Goal: Task Accomplishment & Management: Manage account settings

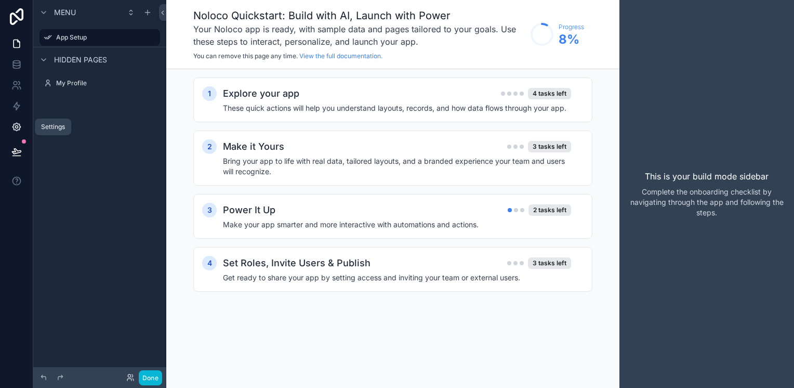
click at [17, 127] on icon at bounding box center [16, 127] width 10 height 10
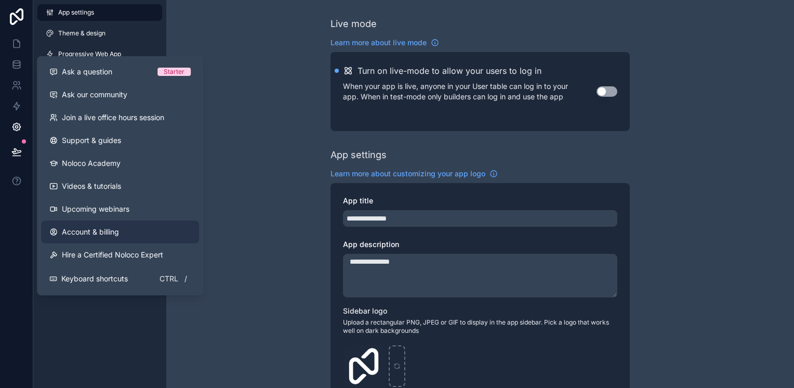
click at [85, 223] on link "Account & billing" at bounding box center [120, 231] width 158 height 23
click at [97, 232] on span "Account & billing" at bounding box center [90, 232] width 57 height 10
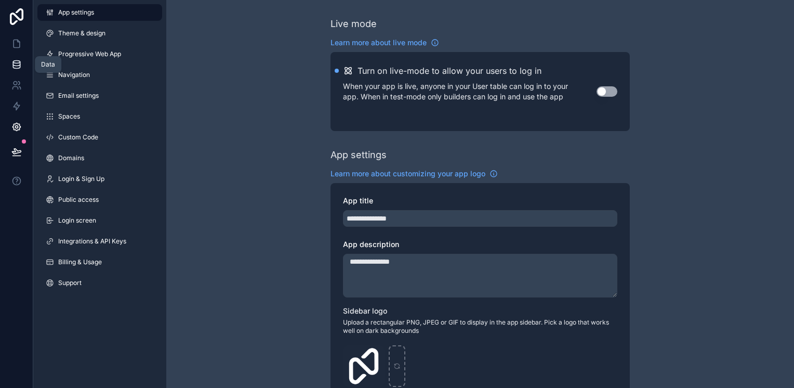
click at [8, 63] on link at bounding box center [16, 64] width 33 height 21
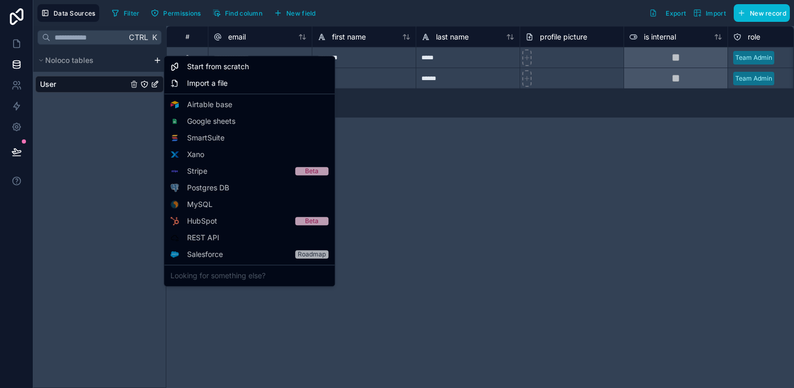
click at [157, 62] on html "**********" at bounding box center [397, 194] width 794 height 388
click at [156, 59] on html "**********" at bounding box center [397, 194] width 794 height 388
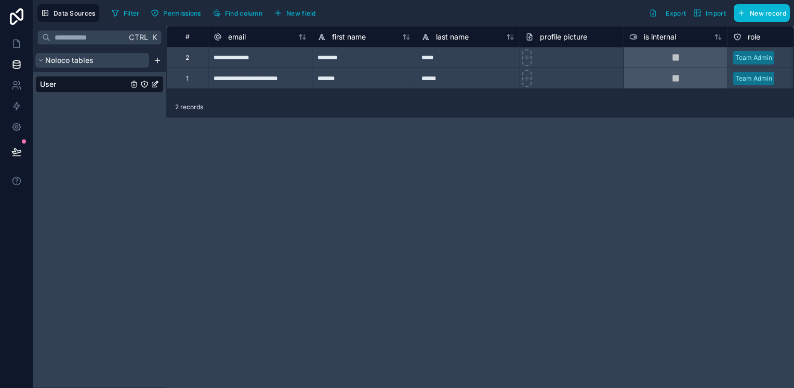
click at [54, 61] on span "Noloco tables" at bounding box center [69, 60] width 48 height 10
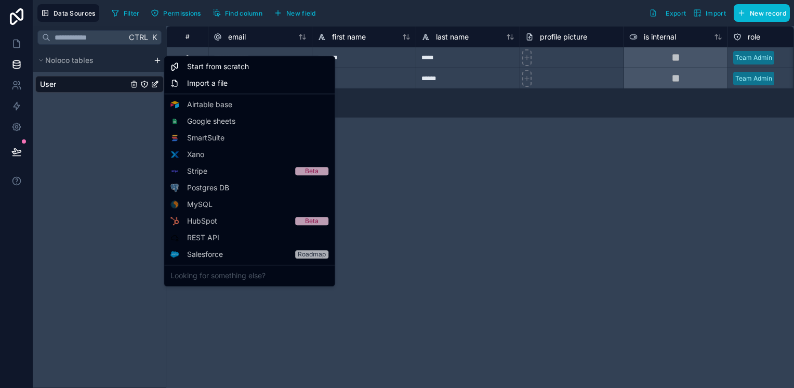
click at [157, 58] on html "**********" at bounding box center [397, 194] width 794 height 388
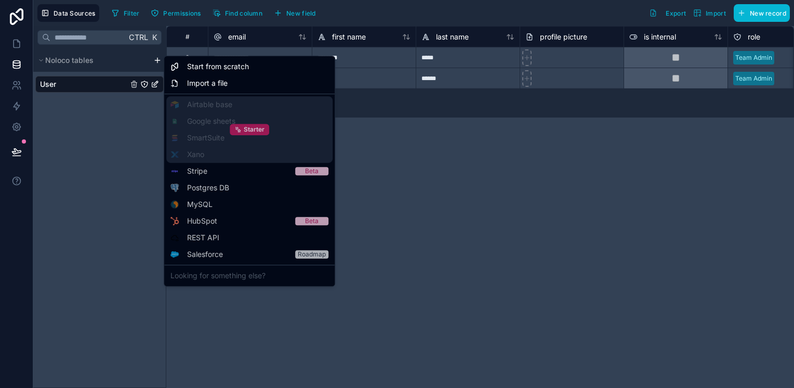
click at [248, 128] on span "Starter" at bounding box center [254, 129] width 21 height 8
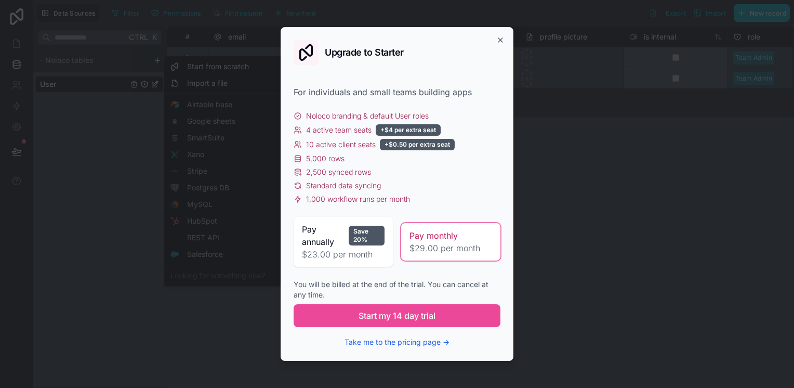
click at [329, 248] on span "$23.00 per month" at bounding box center [343, 254] width 83 height 12
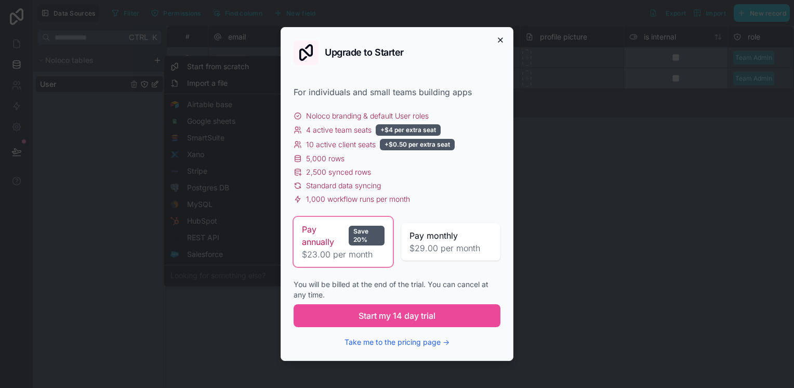
click at [499, 41] on icon "button" at bounding box center [500, 40] width 8 height 8
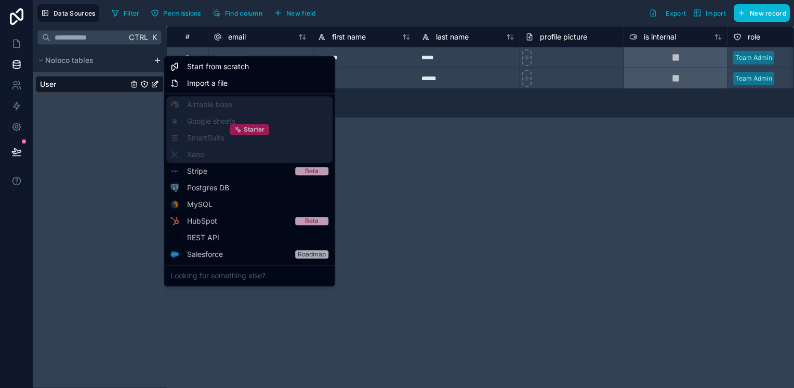
click at [240, 125] on div "Starter" at bounding box center [249, 129] width 39 height 11
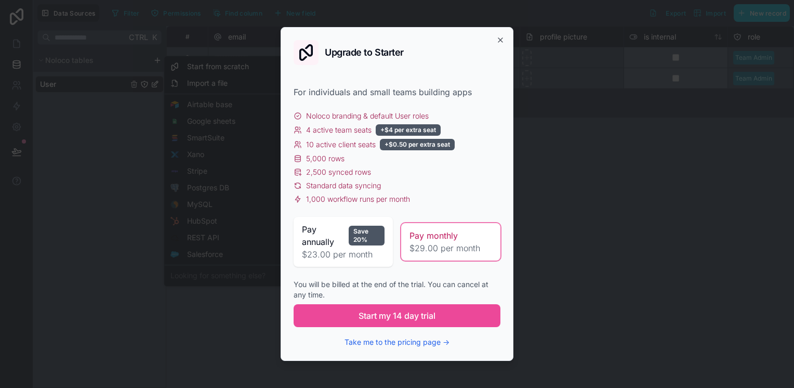
click at [314, 224] on span "Pay annually" at bounding box center [323, 235] width 43 height 25
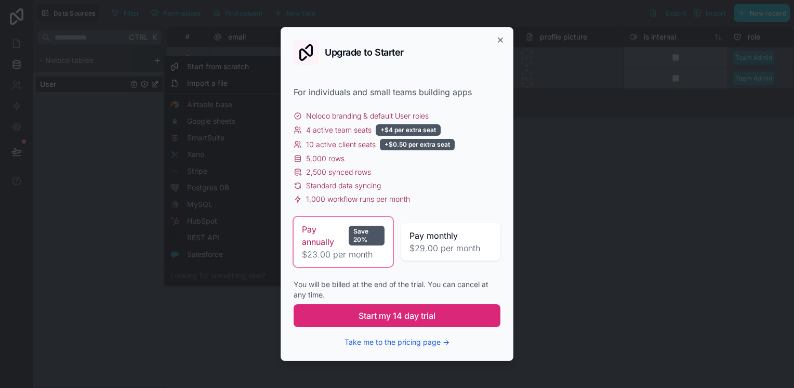
click at [366, 317] on span "Start my 14 day trial" at bounding box center [396, 315] width 77 height 12
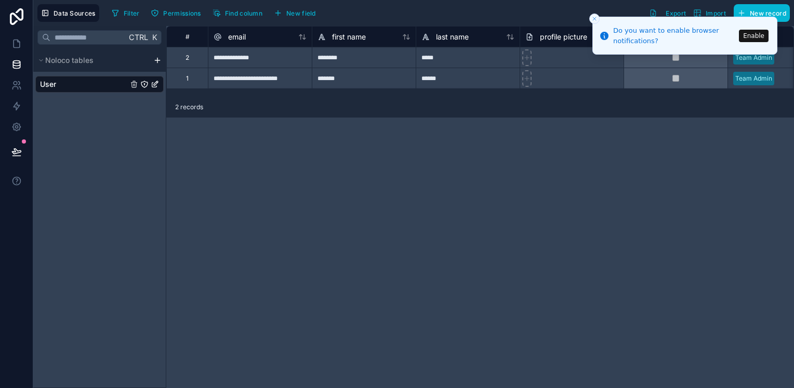
click at [156, 58] on html "**********" at bounding box center [397, 194] width 794 height 388
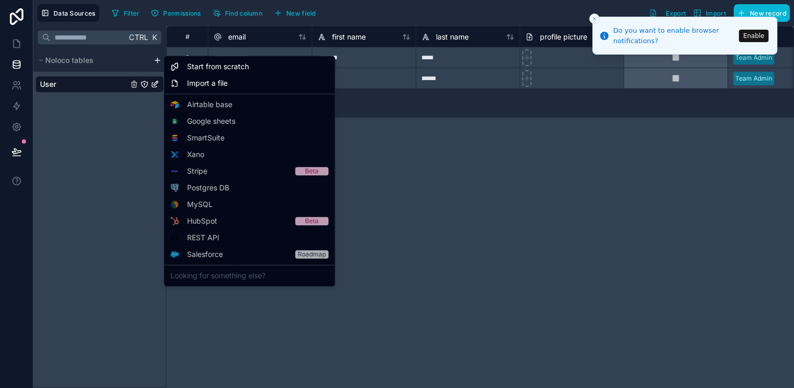
click at [750, 30] on html "**********" at bounding box center [397, 194] width 794 height 388
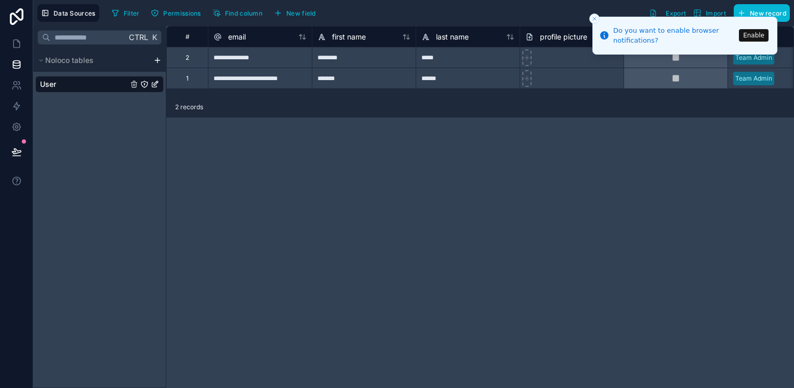
click at [750, 33] on button "Enable" at bounding box center [754, 35] width 30 height 12
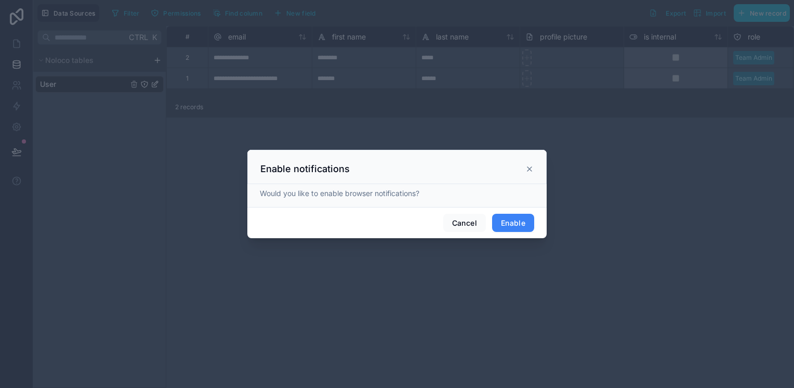
click at [511, 218] on button "Enable" at bounding box center [513, 223] width 42 height 19
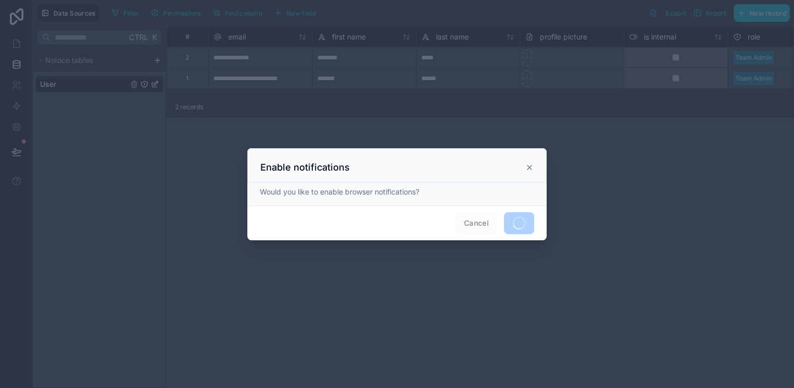
click at [491, 219] on span "Cancel" at bounding box center [476, 223] width 43 height 22
click at [530, 166] on icon at bounding box center [529, 167] width 8 height 8
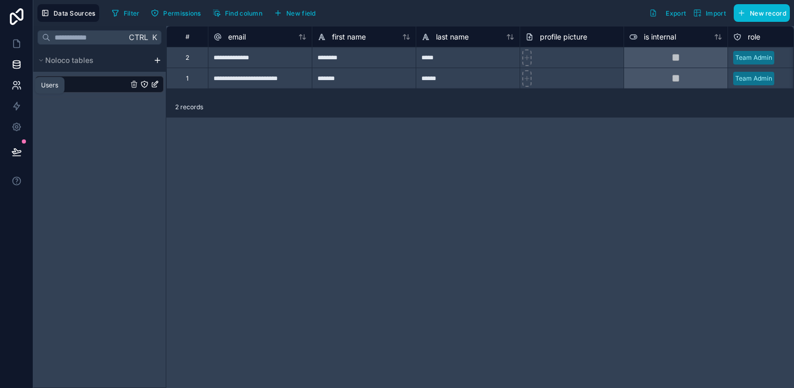
click at [11, 89] on link at bounding box center [16, 85] width 33 height 21
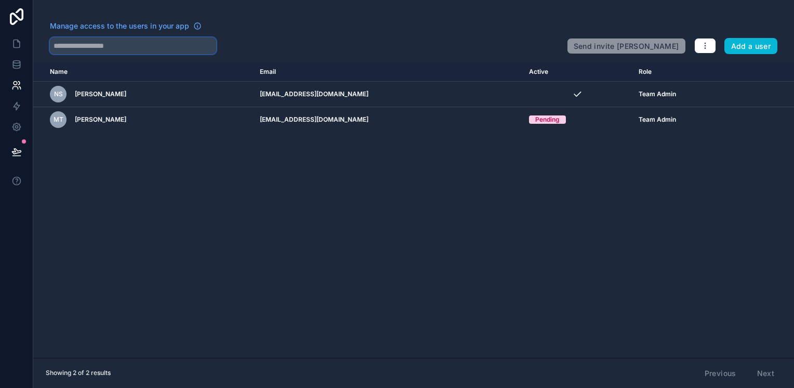
click at [137, 42] on input "text" at bounding box center [133, 45] width 166 height 17
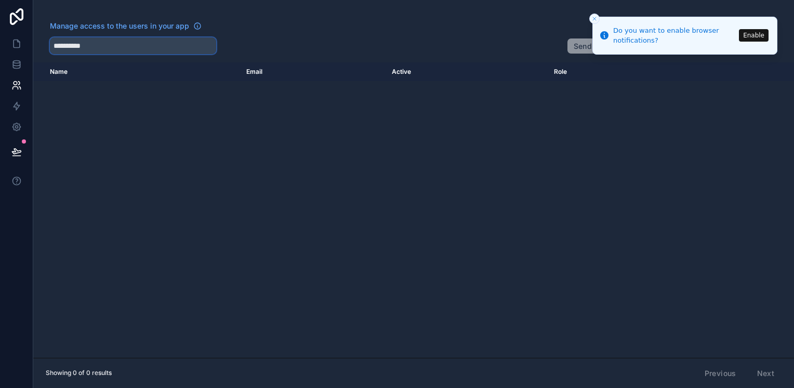
type input "**********"
click at [593, 17] on line "Close toast" at bounding box center [594, 18] width 3 height 3
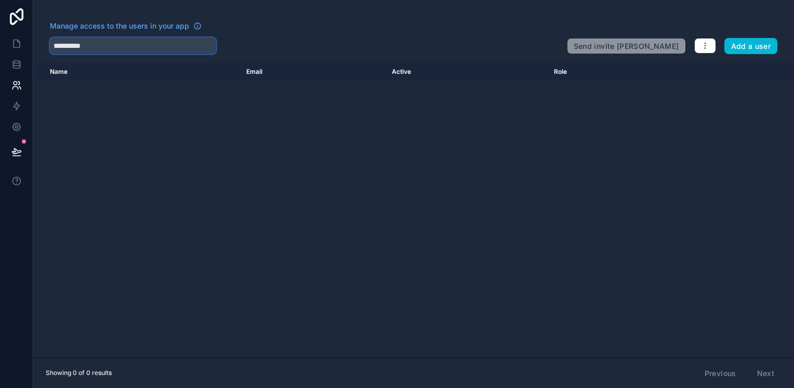
drag, startPoint x: 145, startPoint y: 49, endPoint x: 37, endPoint y: 47, distance: 107.6
click at [37, 47] on div "**********" at bounding box center [413, 37] width 761 height 33
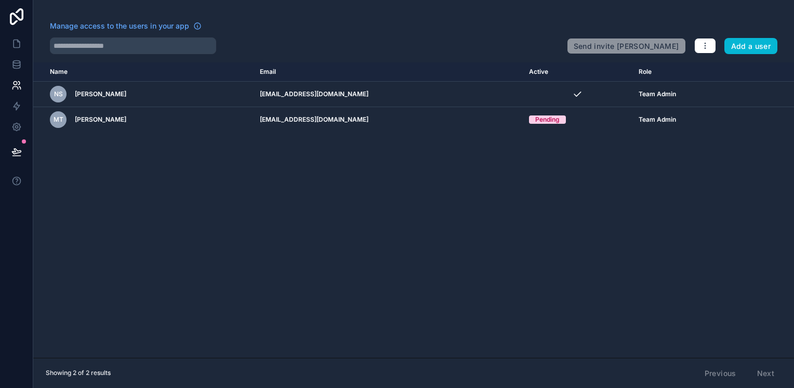
click at [86, 209] on div "Name Email Active Role userTable.email nS navdeep Sandhu nsinghsandhu@qasource.…" at bounding box center [413, 209] width 761 height 295
click at [21, 61] on icon at bounding box center [16, 64] width 10 height 10
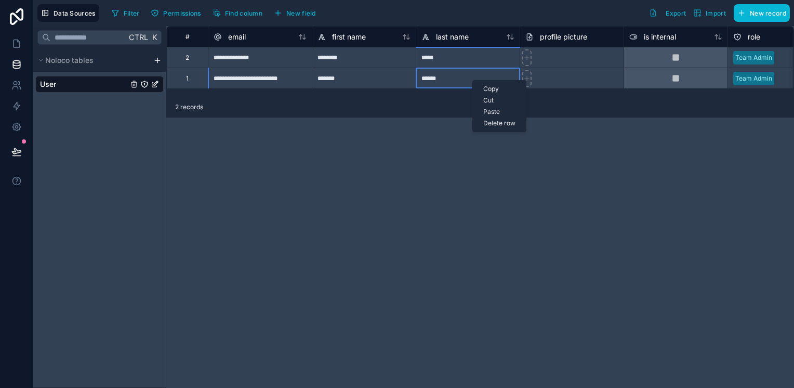
drag, startPoint x: 472, startPoint y: 80, endPoint x: 466, endPoint y: 78, distance: 6.9
click at [466, 78] on div "******" at bounding box center [468, 78] width 104 height 21
click at [475, 174] on div "**********" at bounding box center [480, 207] width 628 height 362
click at [156, 60] on html "**********" at bounding box center [397, 194] width 794 height 388
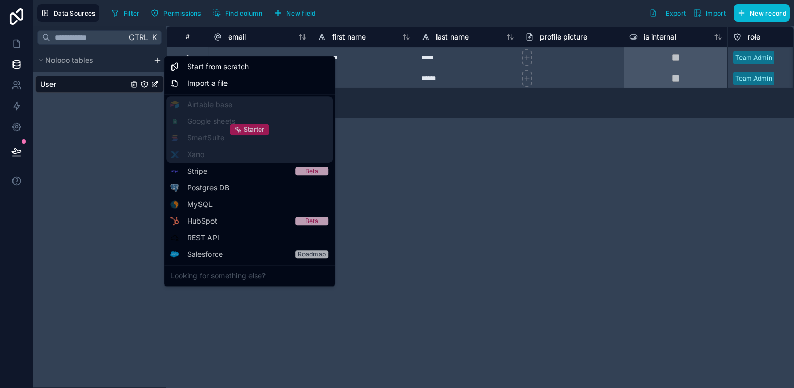
click at [255, 127] on span "Starter" at bounding box center [254, 129] width 21 height 8
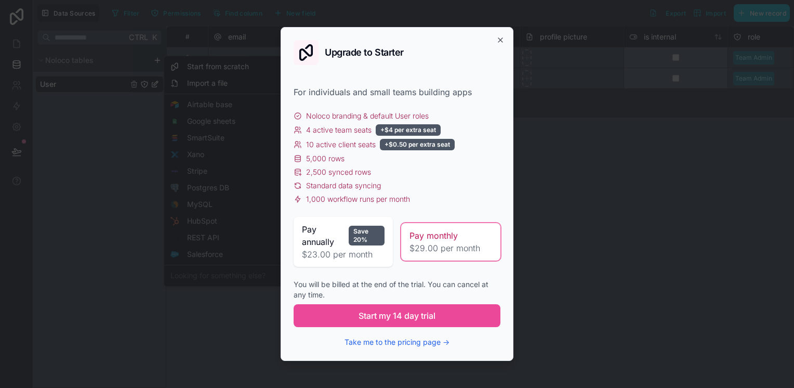
click at [341, 248] on span "$23.00 per month" at bounding box center [343, 254] width 83 height 12
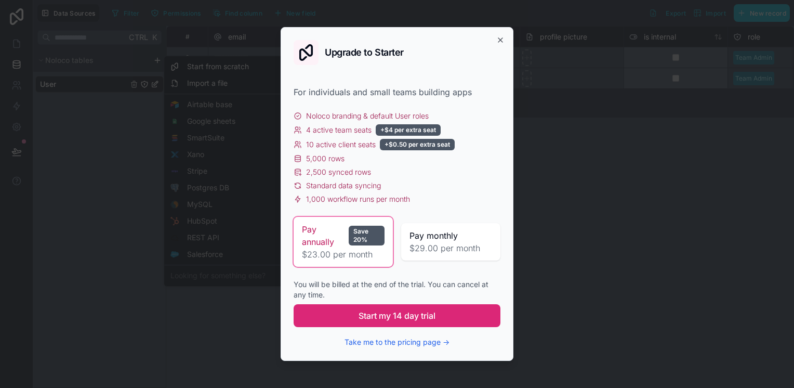
click at [374, 319] on span "Start my 14 day trial" at bounding box center [396, 315] width 77 height 12
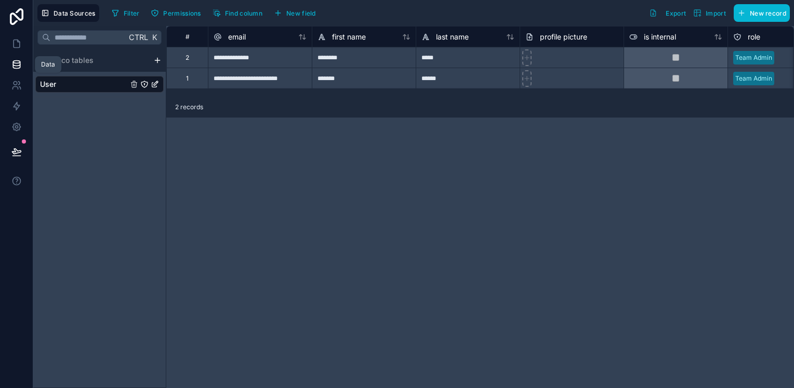
click at [10, 59] on link at bounding box center [16, 64] width 33 height 21
click at [11, 59] on icon at bounding box center [16, 64] width 10 height 10
click at [301, 10] on span "New field" at bounding box center [301, 13] width 30 height 8
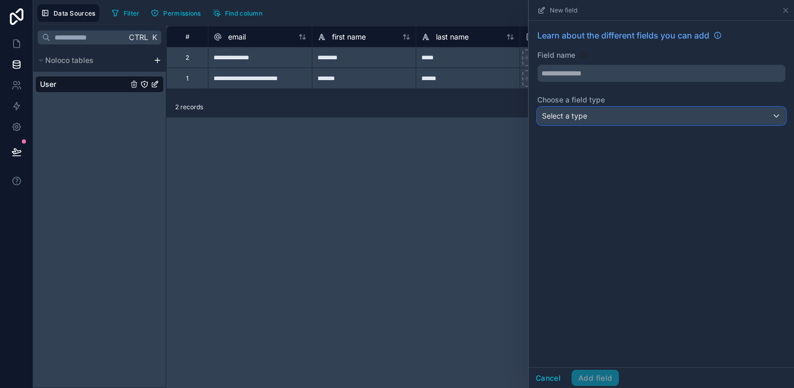
click at [628, 115] on div "Select a type" at bounding box center [661, 116] width 247 height 17
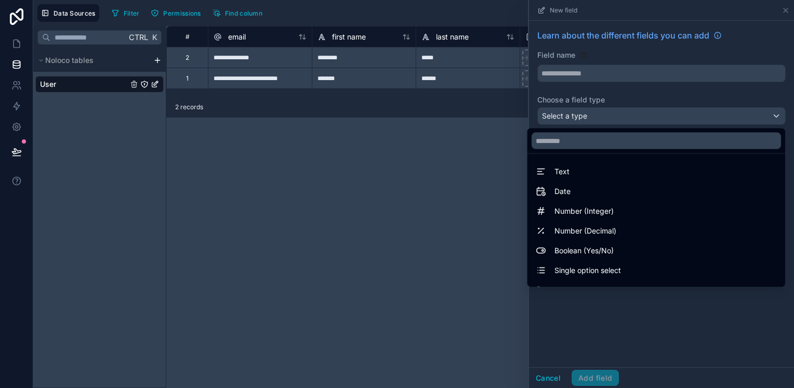
click at [592, 72] on div at bounding box center [661, 194] width 265 height 388
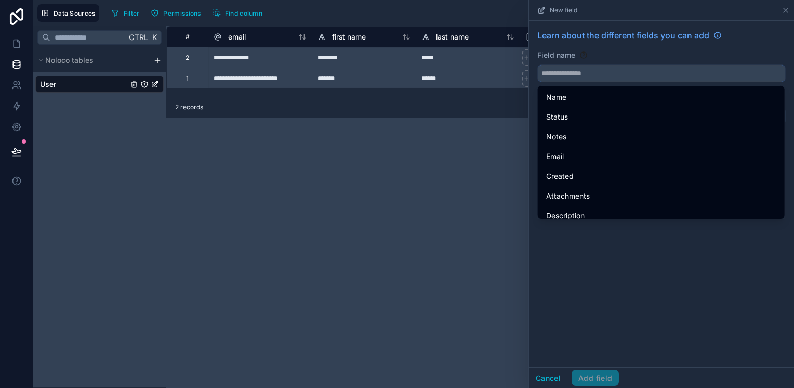
click at [592, 72] on input "text" at bounding box center [661, 73] width 247 height 17
click at [495, 158] on div "**********" at bounding box center [480, 207] width 628 height 362
click at [784, 15] on div "New field" at bounding box center [661, 10] width 257 height 20
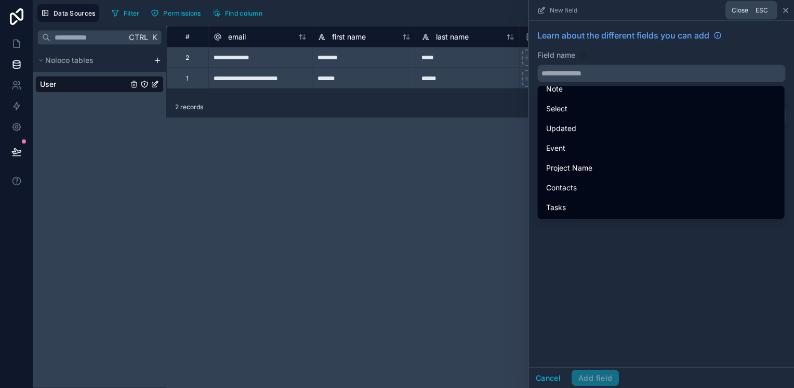
click at [786, 12] on icon at bounding box center [785, 10] width 8 height 8
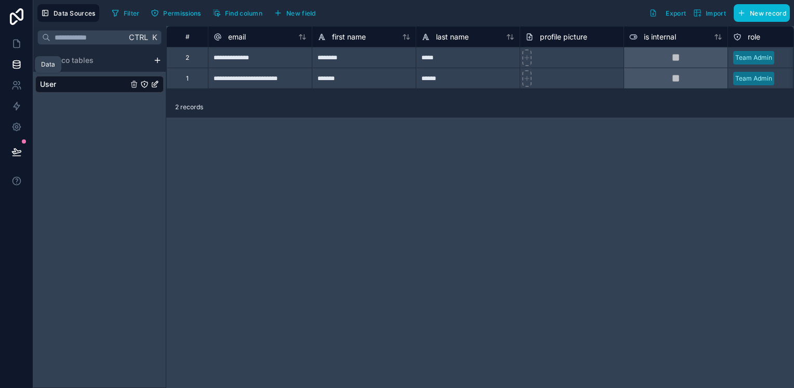
click at [16, 65] on icon at bounding box center [16, 64] width 7 height 4
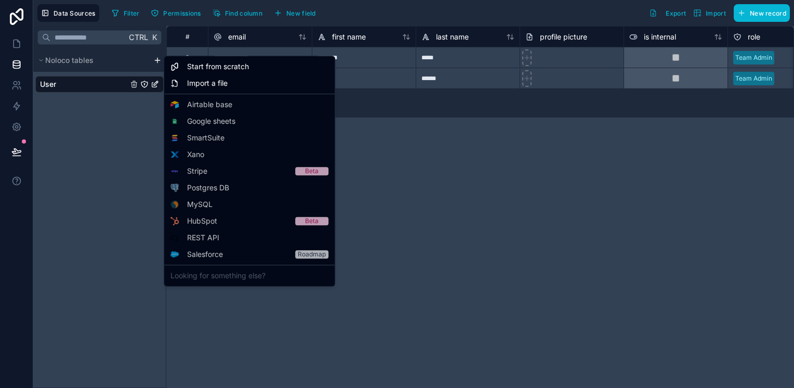
click at [155, 61] on html "**********" at bounding box center [397, 194] width 794 height 388
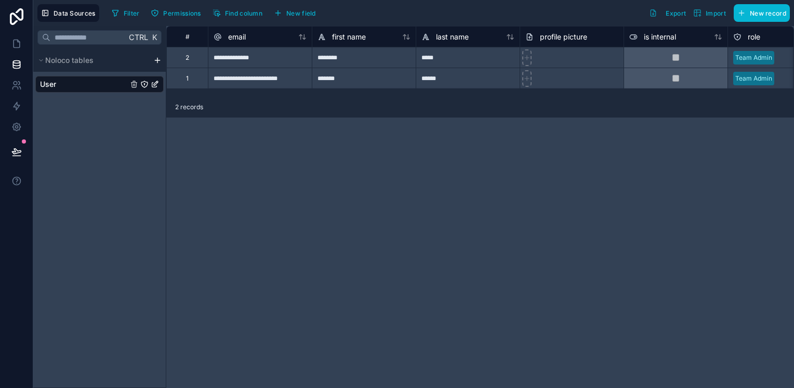
click at [70, 84] on div "User" at bounding box center [99, 84] width 128 height 17
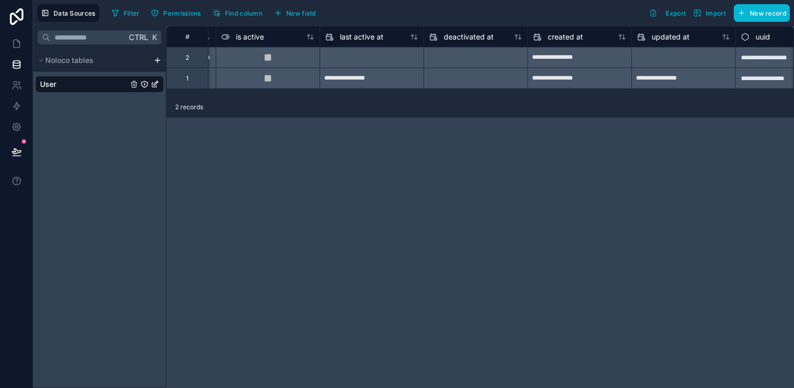
scroll to position [0, 765]
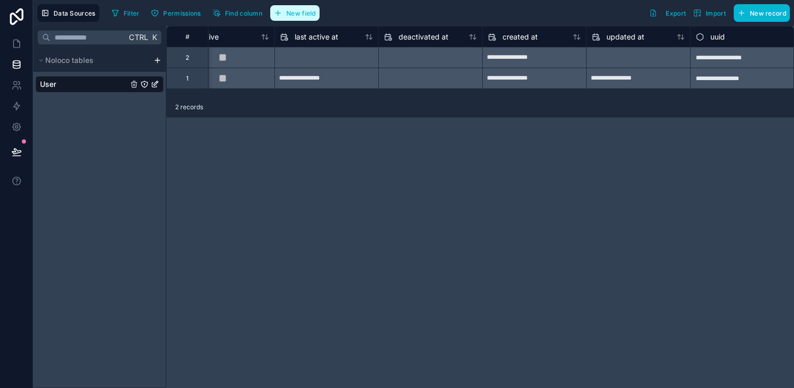
click at [308, 10] on span "New field" at bounding box center [301, 13] width 30 height 8
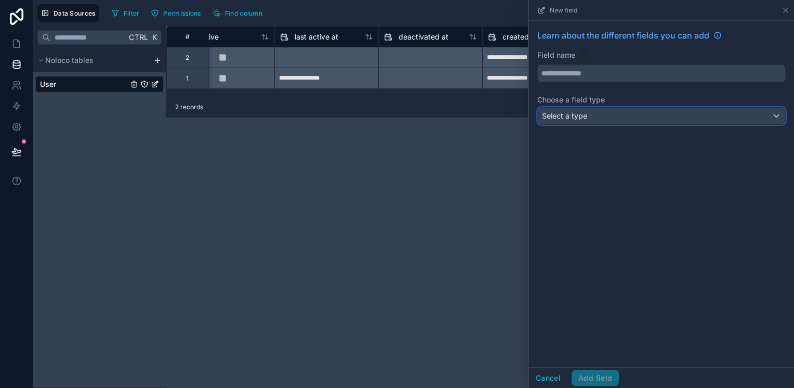
click at [606, 115] on div "Select a type" at bounding box center [661, 116] width 247 height 17
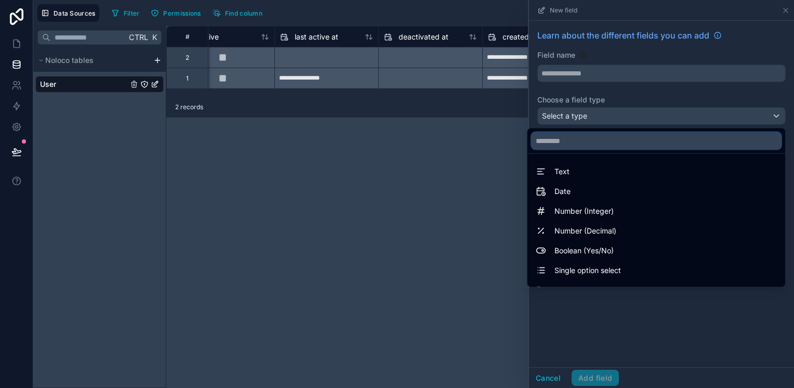
click at [596, 137] on input "text" at bounding box center [655, 140] width 249 height 17
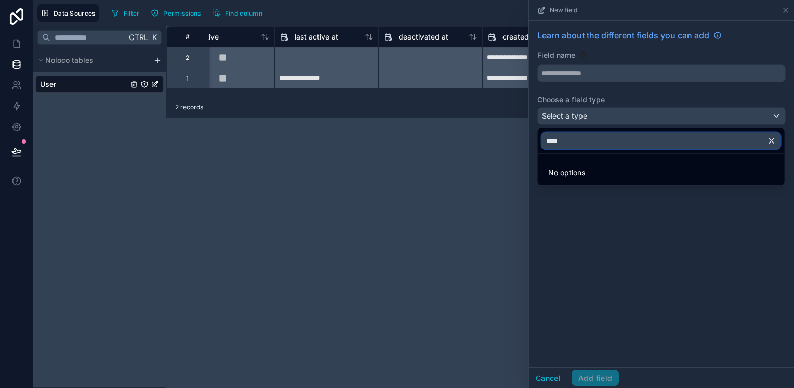
type input "****"
click at [767, 142] on icon "button" at bounding box center [771, 140] width 9 height 9
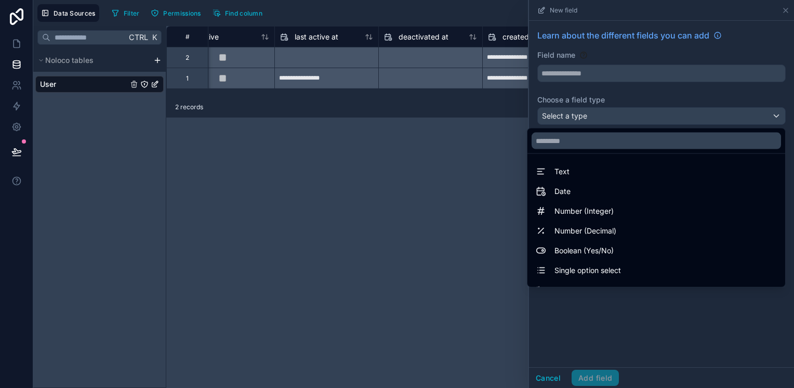
click at [783, 5] on div at bounding box center [661, 194] width 265 height 388
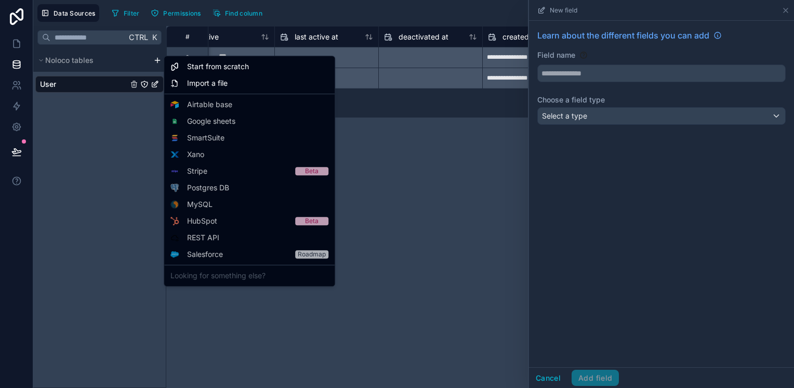
click at [156, 61] on html "**********" at bounding box center [397, 194] width 794 height 388
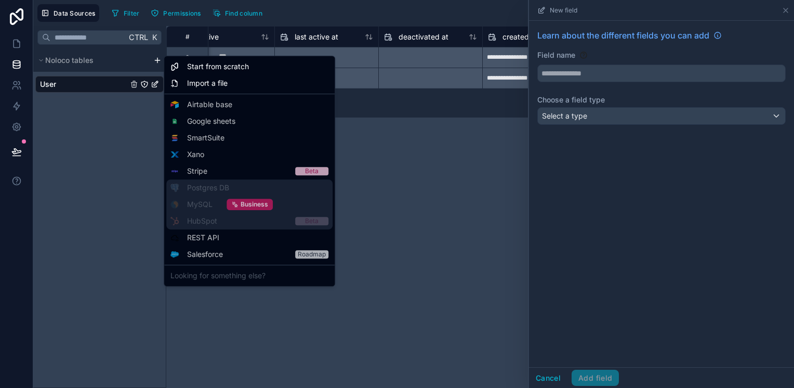
click at [252, 207] on span "Business" at bounding box center [255, 204] width 28 height 8
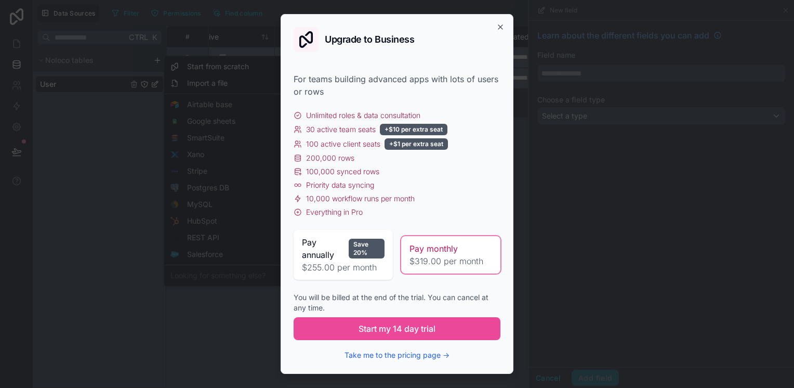
click at [333, 246] on span "Pay annually" at bounding box center [323, 248] width 43 height 25
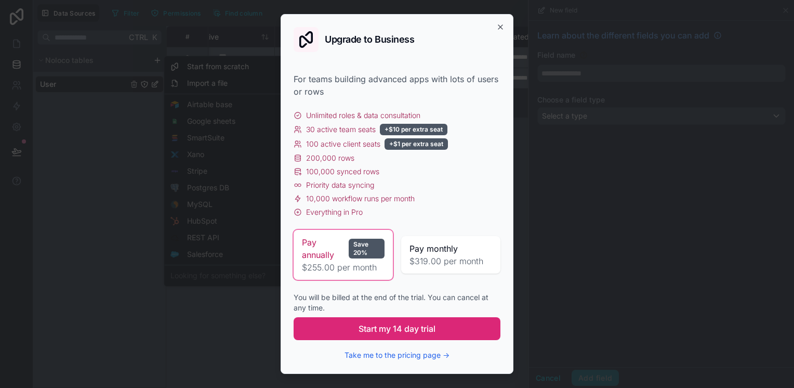
click at [403, 333] on span "Start my 14 day trial" at bounding box center [396, 328] width 77 height 12
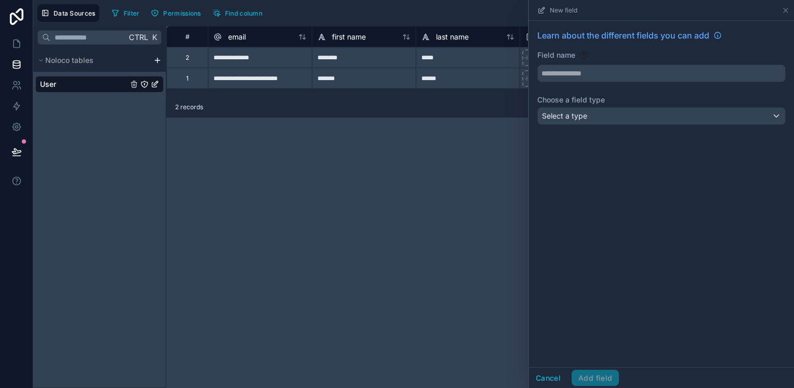
click at [156, 60] on html "**********" at bounding box center [397, 194] width 794 height 388
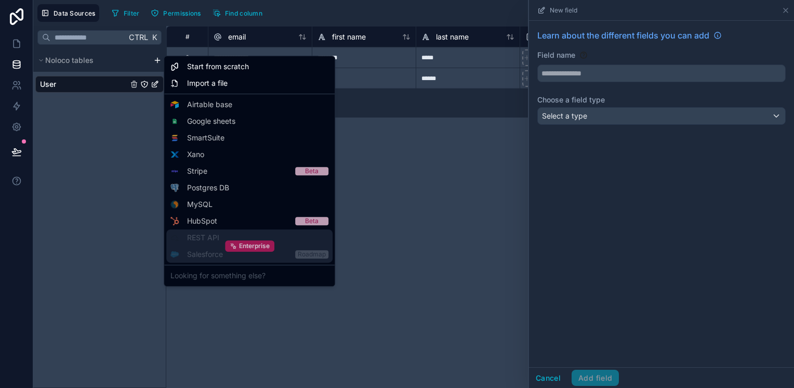
click at [235, 248] on icon at bounding box center [234, 247] width 3 height 3
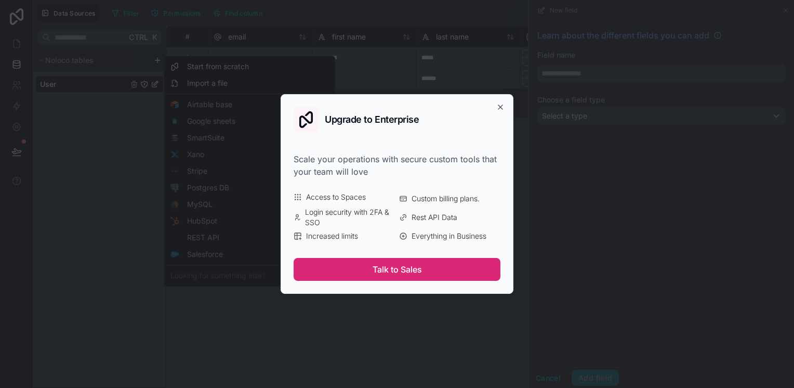
click at [375, 271] on button "Talk to Sales" at bounding box center [397, 269] width 207 height 23
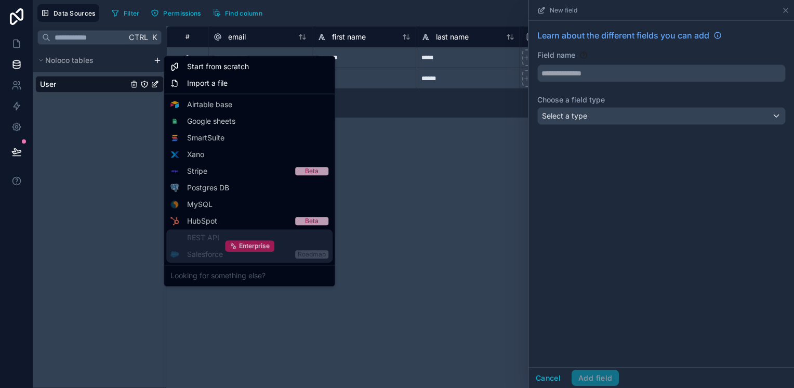
click at [242, 247] on span "Enterprise" at bounding box center [254, 246] width 31 height 8
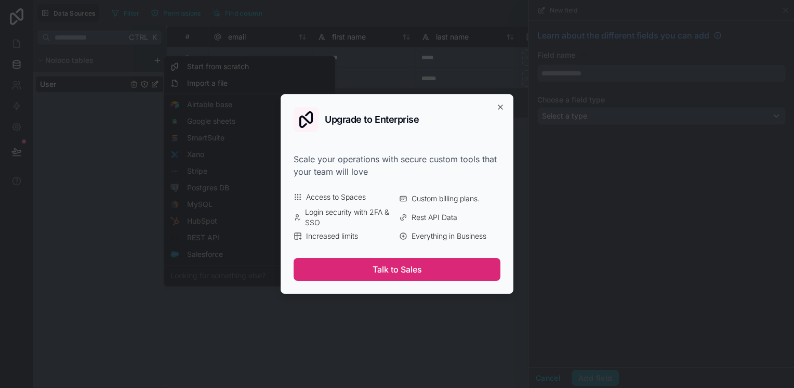
click at [387, 270] on button "Talk to Sales" at bounding box center [397, 269] width 207 height 23
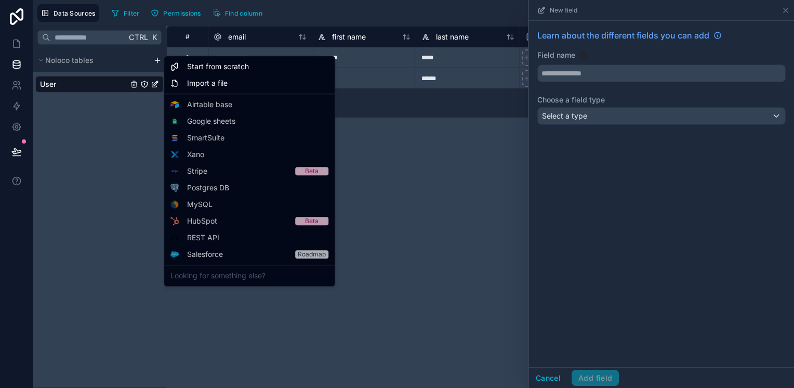
drag, startPoint x: 542, startPoint y: 190, endPoint x: 544, endPoint y: 238, distance: 47.8
click at [544, 238] on html "**********" at bounding box center [397, 194] width 794 height 388
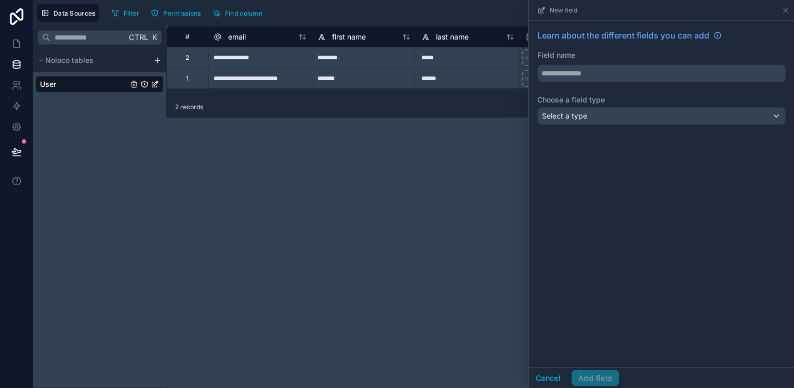
click at [153, 58] on div "scrollable content" at bounding box center [157, 60] width 12 height 8
click at [786, 11] on icon at bounding box center [785, 10] width 8 height 8
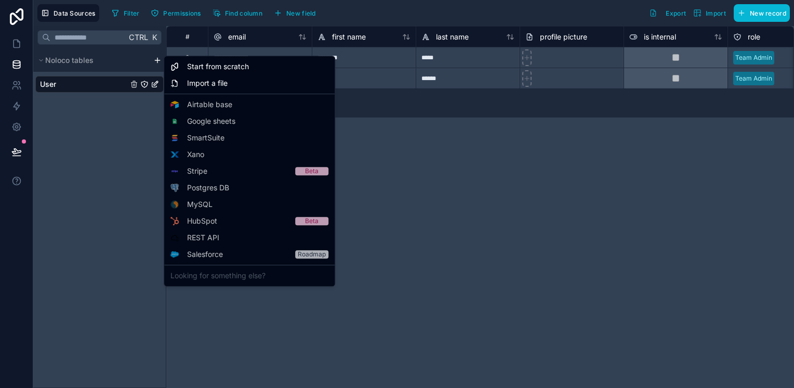
click at [158, 60] on html "**********" at bounding box center [397, 194] width 794 height 388
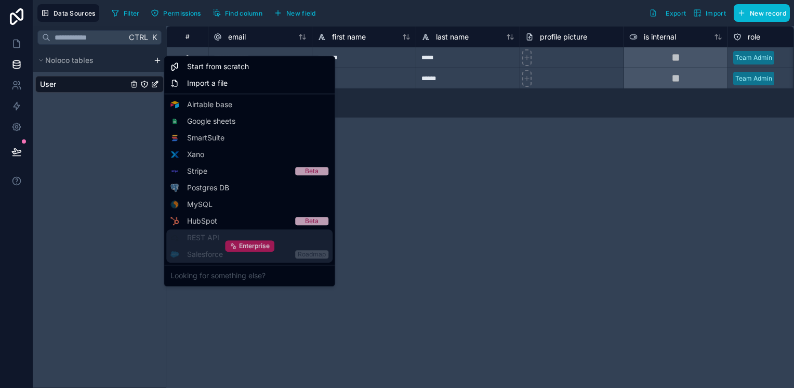
click at [260, 242] on span "Enterprise" at bounding box center [254, 246] width 31 height 8
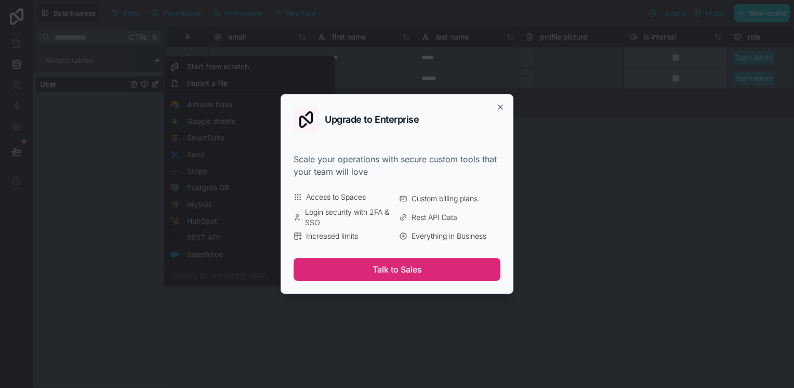
click at [393, 270] on button "Talk to Sales" at bounding box center [397, 269] width 207 height 23
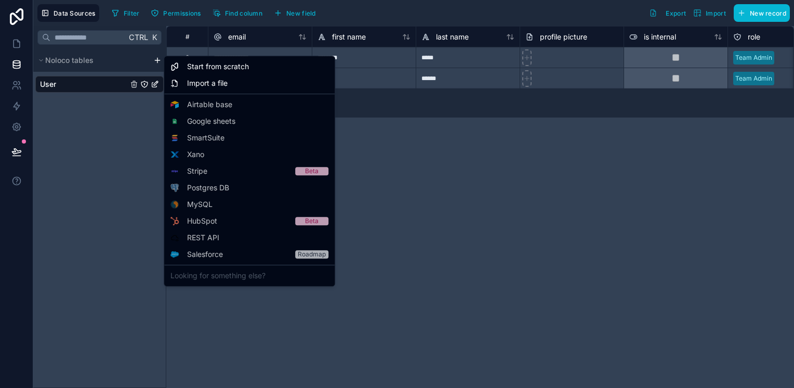
drag, startPoint x: 541, startPoint y: 192, endPoint x: 540, endPoint y: 233, distance: 41.0
click at [509, 234] on html "**********" at bounding box center [397, 194] width 794 height 388
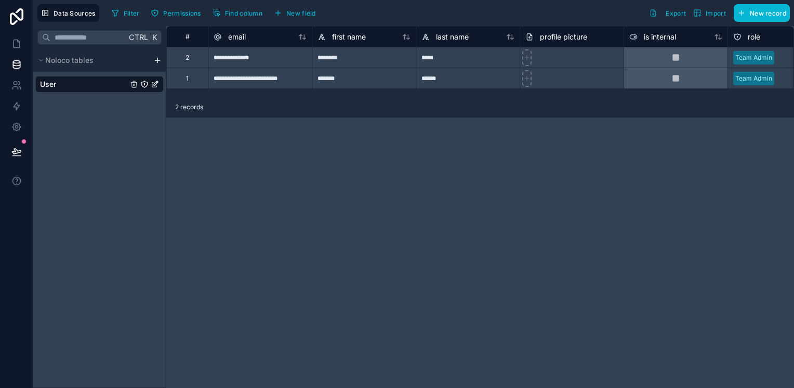
click at [158, 59] on html "**********" at bounding box center [397, 194] width 794 height 388
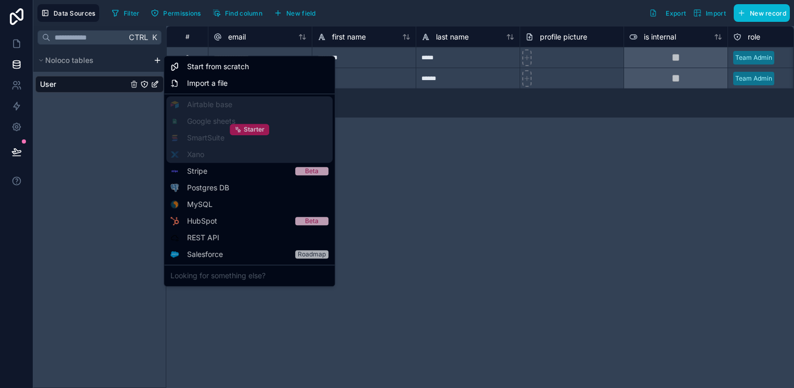
click at [260, 126] on span "Starter" at bounding box center [254, 129] width 21 height 8
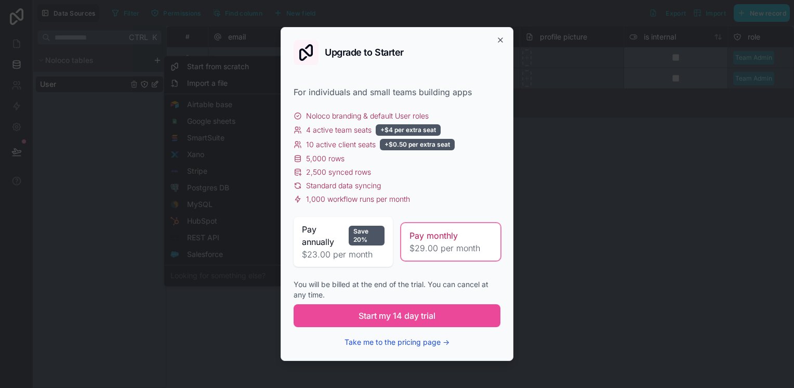
click at [421, 346] on button "Take me to the pricing page →" at bounding box center [396, 342] width 105 height 10
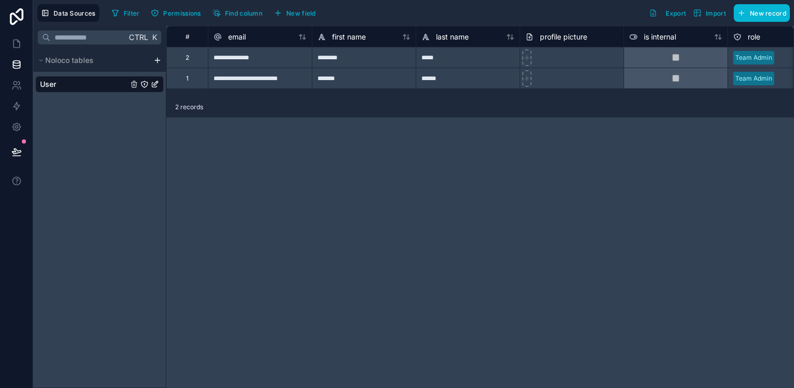
click at [160, 57] on html "**********" at bounding box center [397, 194] width 794 height 388
click at [136, 86] on html "**********" at bounding box center [397, 194] width 794 height 388
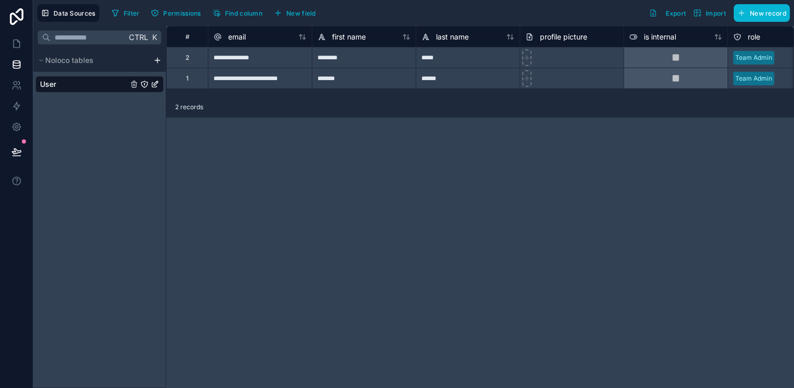
click at [136, 86] on html "**********" at bounding box center [397, 194] width 794 height 388
click at [278, 183] on html "**********" at bounding box center [397, 194] width 794 height 388
click at [659, 11] on html "**********" at bounding box center [397, 194] width 794 height 388
drag, startPoint x: 663, startPoint y: 12, endPoint x: 670, endPoint y: 10, distance: 6.9
click at [664, 11] on html "**********" at bounding box center [397, 194] width 794 height 388
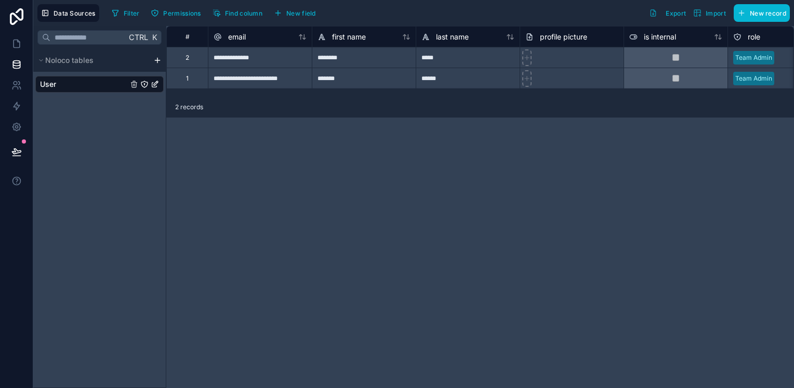
drag, startPoint x: 675, startPoint y: 10, endPoint x: 705, endPoint y: 10, distance: 30.1
click at [675, 10] on html "**********" at bounding box center [397, 194] width 794 height 388
click at [707, 10] on html "**********" at bounding box center [397, 194] width 794 height 388
click at [775, 10] on html "**********" at bounding box center [397, 194] width 794 height 388
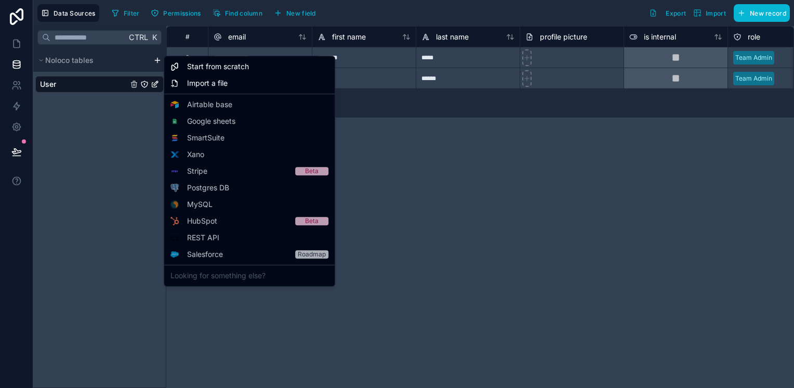
click at [157, 60] on html "**********" at bounding box center [397, 194] width 794 height 388
click at [202, 277] on div "Looking for something else?" at bounding box center [249, 275] width 166 height 17
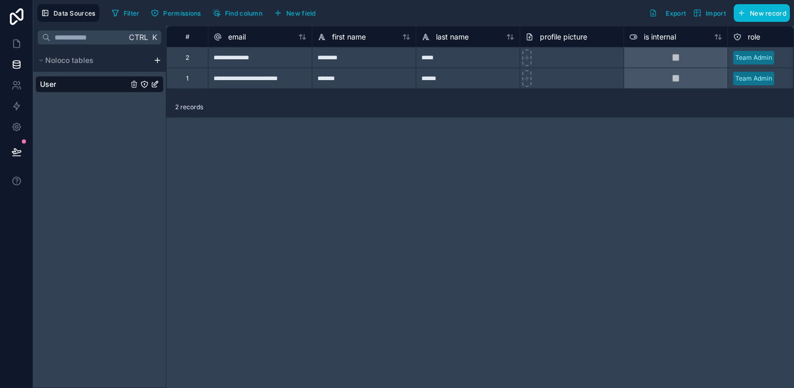
click at [158, 59] on html "**********" at bounding box center [397, 194] width 794 height 388
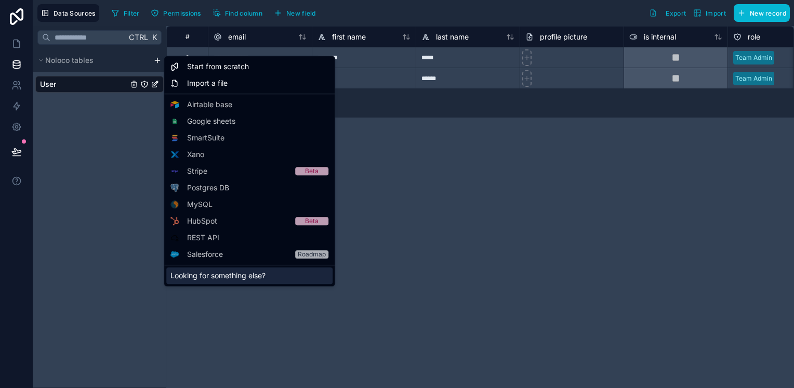
click at [207, 275] on div "Looking for something else?" at bounding box center [249, 275] width 166 height 17
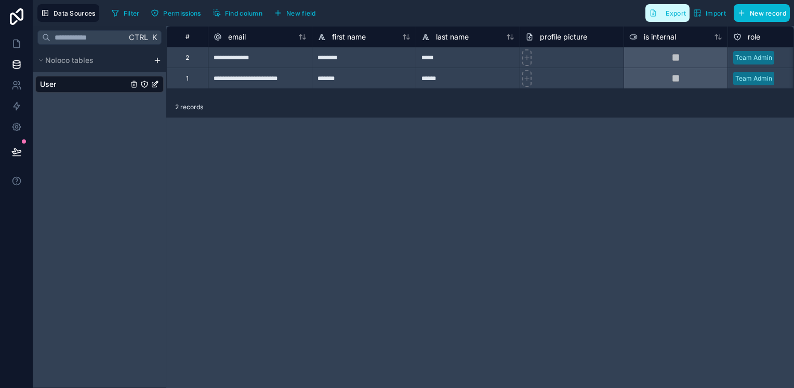
click at [674, 15] on span "Export" at bounding box center [676, 13] width 20 height 8
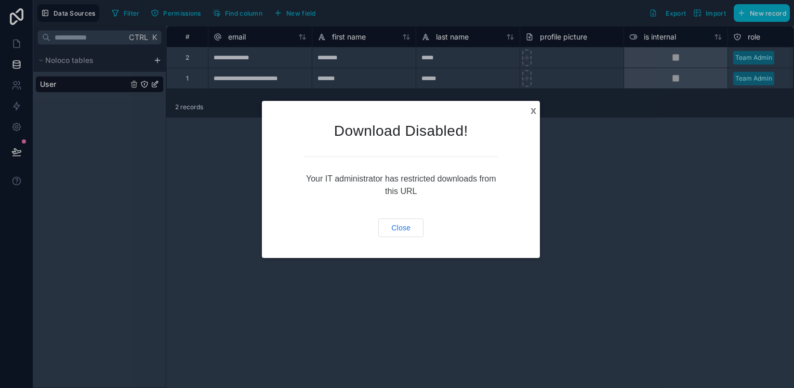
click at [423, 225] on div "Close" at bounding box center [400, 227] width 45 height 19
click at [411, 229] on div "Close" at bounding box center [401, 228] width 44 height 18
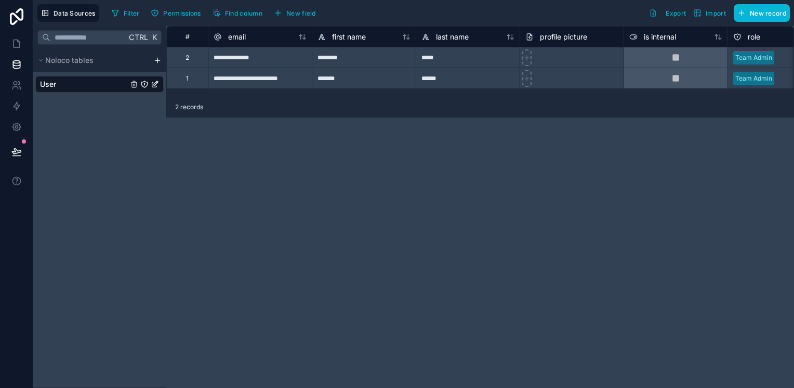
click at [144, 84] on icon "User" at bounding box center [144, 84] width 0 height 1
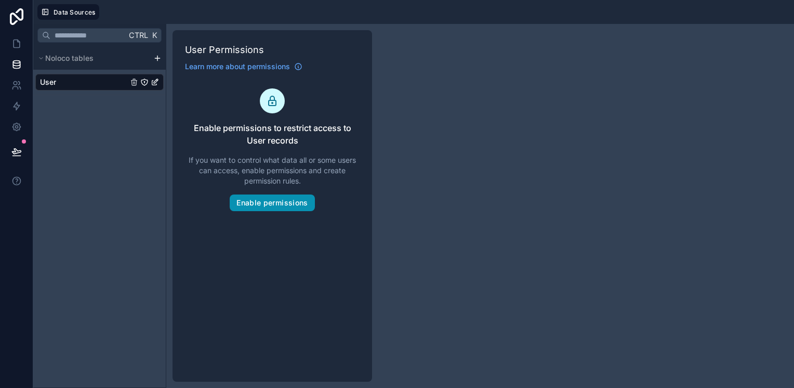
click at [289, 205] on button "Enable permissions" at bounding box center [272, 202] width 85 height 17
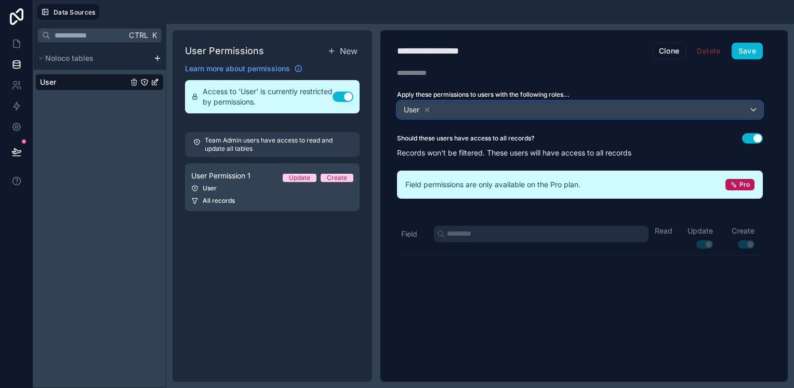
click at [704, 111] on div "User" at bounding box center [579, 109] width 365 height 17
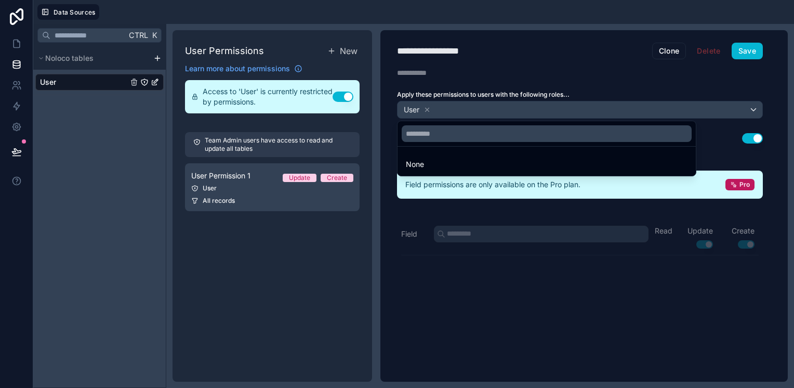
click at [348, 53] on div at bounding box center [397, 194] width 794 height 388
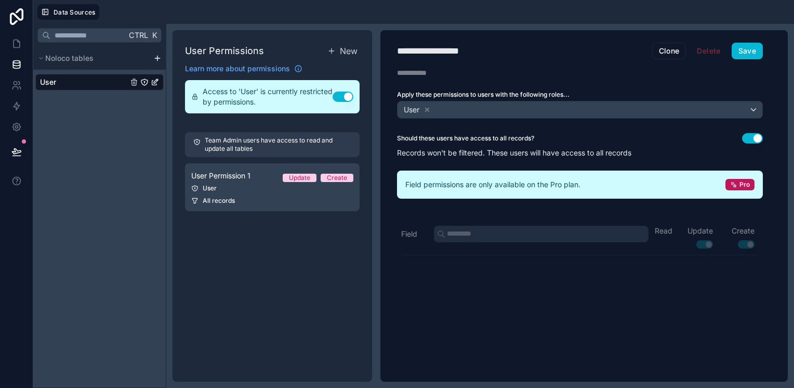
click at [348, 53] on span "New" at bounding box center [349, 51] width 18 height 12
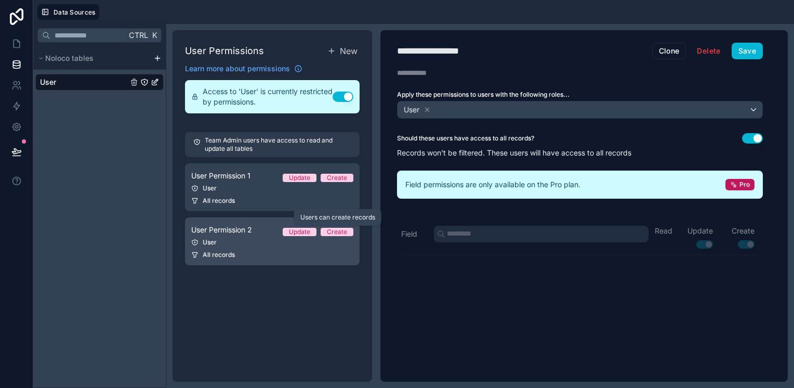
click at [333, 232] on div "Create" at bounding box center [337, 232] width 20 height 8
click at [341, 230] on div "Create" at bounding box center [337, 232] width 20 height 8
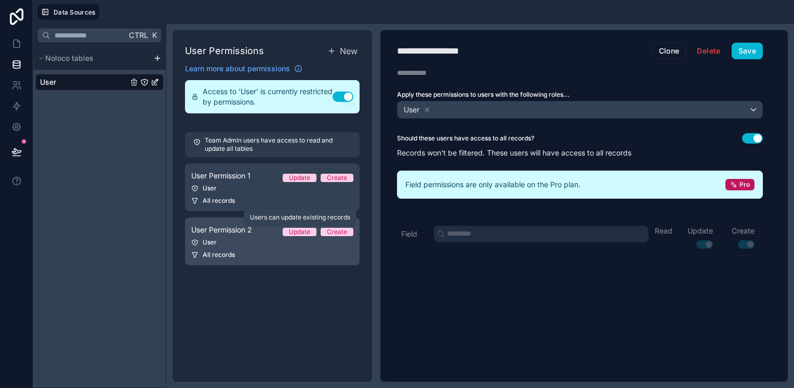
click at [300, 230] on div "Update" at bounding box center [299, 232] width 21 height 8
click at [300, 231] on div "Update" at bounding box center [299, 232] width 21 height 8
click at [330, 229] on div "Create" at bounding box center [337, 232] width 20 height 8
click at [214, 238] on div "User" at bounding box center [272, 242] width 162 height 8
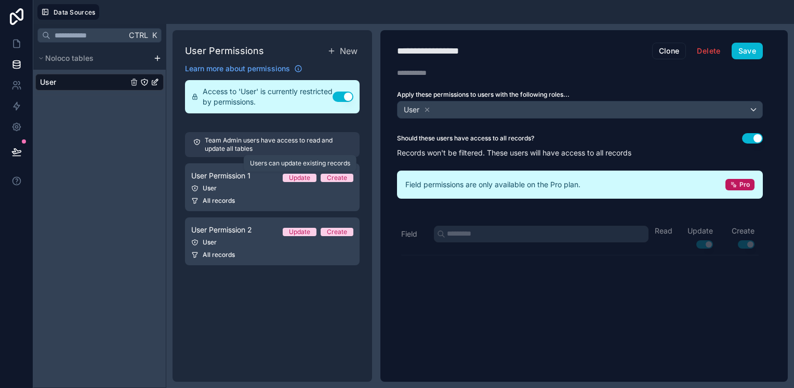
drag, startPoint x: 293, startPoint y: 174, endPoint x: 300, endPoint y: 170, distance: 8.1
click at [301, 168] on div "Users can update existing records" at bounding box center [300, 163] width 113 height 17
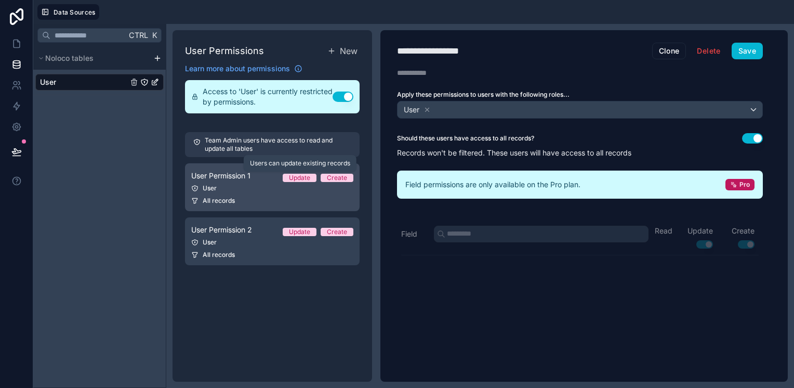
click at [299, 176] on div "Update" at bounding box center [299, 178] width 21 height 8
click at [345, 178] on div "Create" at bounding box center [337, 178] width 20 height 8
click at [295, 181] on div "Update" at bounding box center [299, 178] width 21 height 8
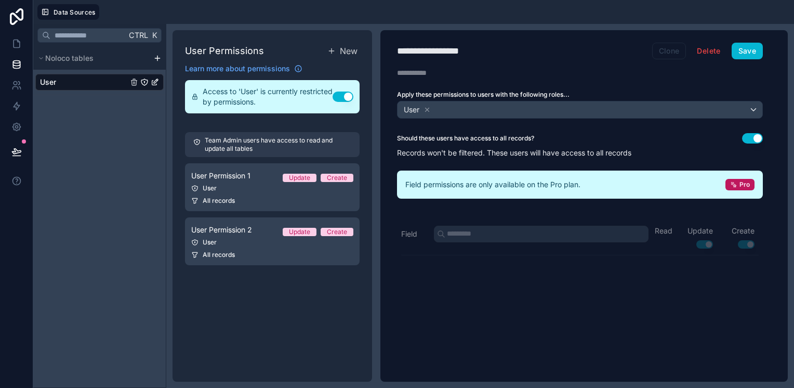
click at [672, 51] on button "Clone" at bounding box center [669, 51] width 34 height 17
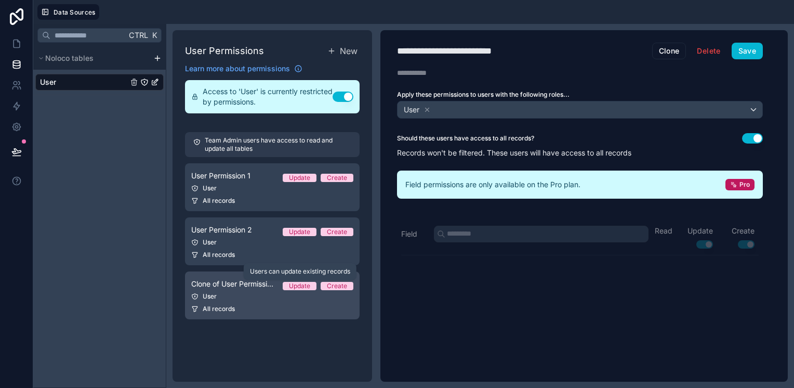
click at [302, 285] on div "Update" at bounding box center [299, 286] width 21 height 8
click at [341, 286] on div "Create" at bounding box center [337, 286] width 20 height 8
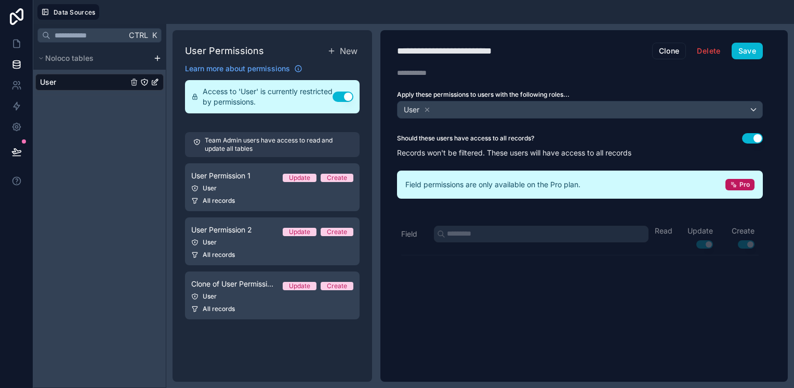
click at [348, 98] on button "Use setting" at bounding box center [343, 96] width 21 height 10
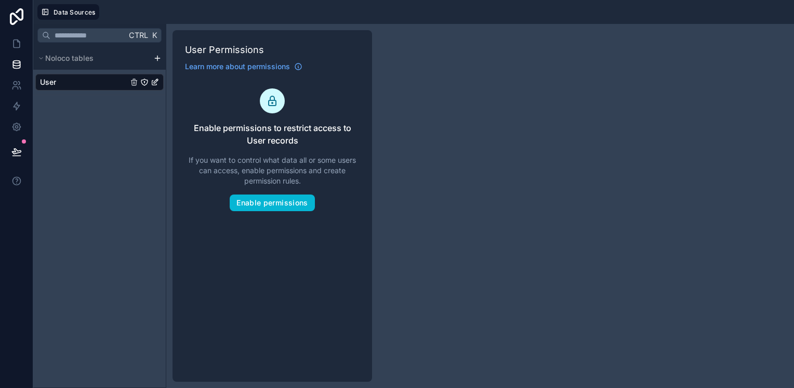
click at [98, 79] on div "User" at bounding box center [99, 82] width 128 height 17
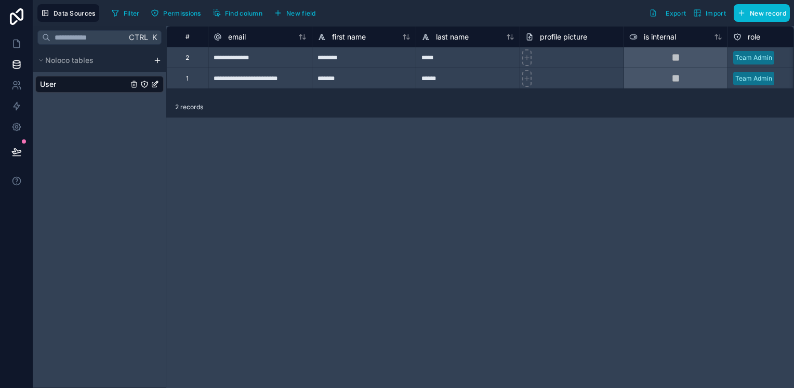
click at [155, 82] on icon "User" at bounding box center [155, 84] width 8 height 8
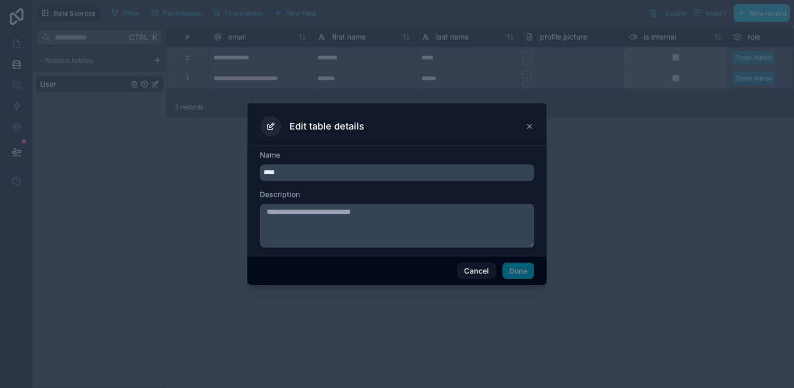
click at [356, 225] on textarea at bounding box center [397, 226] width 274 height 44
click at [481, 277] on button "Cancel" at bounding box center [476, 270] width 38 height 17
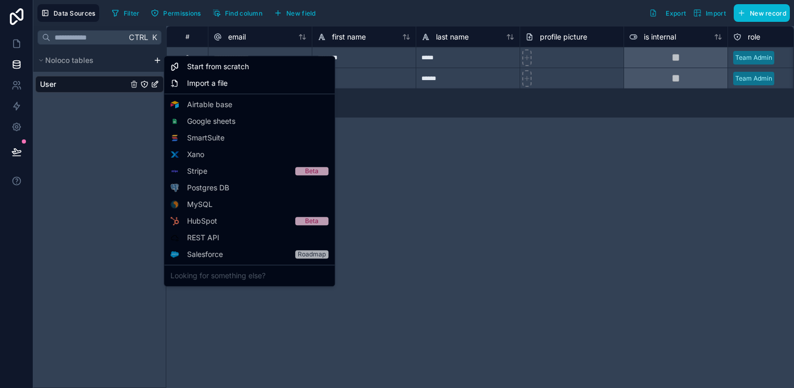
click at [158, 61] on html "**********" at bounding box center [397, 194] width 794 height 388
click at [242, 167] on icon at bounding box center [243, 170] width 7 height 7
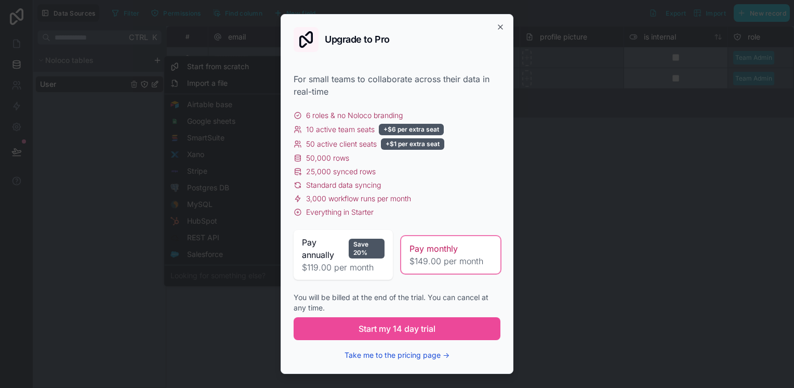
click at [382, 355] on button "Take me to the pricing page →" at bounding box center [396, 355] width 105 height 10
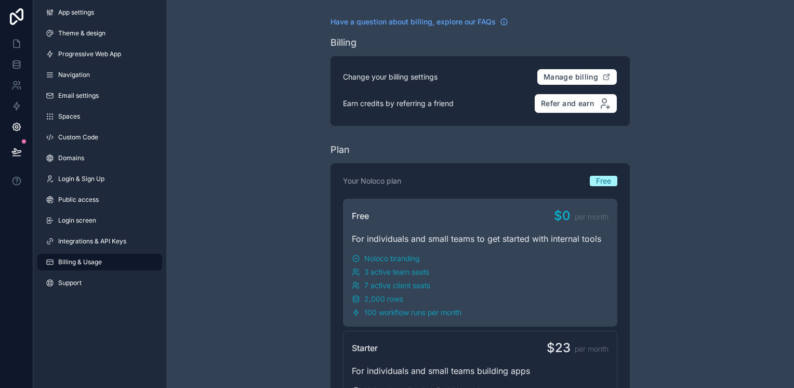
drag, startPoint x: 741, startPoint y: 151, endPoint x: 744, endPoint y: 314, distance: 163.7
click at [743, 315] on html "App settings Theme & design Progressive Web App Navigation Email settings Space…" at bounding box center [397, 194] width 794 height 388
drag, startPoint x: 495, startPoint y: 363, endPoint x: 523, endPoint y: 195, distance: 169.7
click at [523, 195] on html "App settings Theme & design Progressive Web App Navigation Email settings Space…" at bounding box center [397, 194] width 794 height 388
drag, startPoint x: 647, startPoint y: 129, endPoint x: 655, endPoint y: 242, distance: 113.0
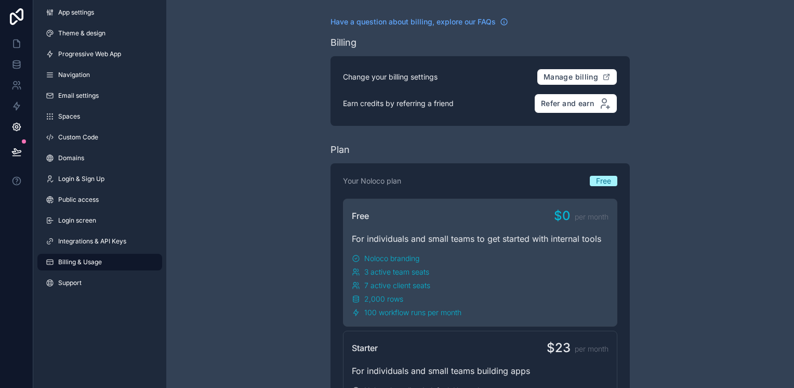
click at [655, 242] on html "App settings Theme & design Progressive Web App Navigation Email settings Space…" at bounding box center [397, 194] width 794 height 388
drag, startPoint x: 449, startPoint y: 179, endPoint x: 494, endPoint y: 70, distance: 118.4
click at [494, 70] on html "App settings Theme & design Progressive Web App Navigation Email settings Space…" at bounding box center [397, 194] width 794 height 388
drag, startPoint x: 488, startPoint y: 113, endPoint x: 474, endPoint y: 143, distance: 33.2
click at [511, 65] on html "App settings Theme & design Progressive Web App Navigation Email settings Space…" at bounding box center [397, 194] width 794 height 388
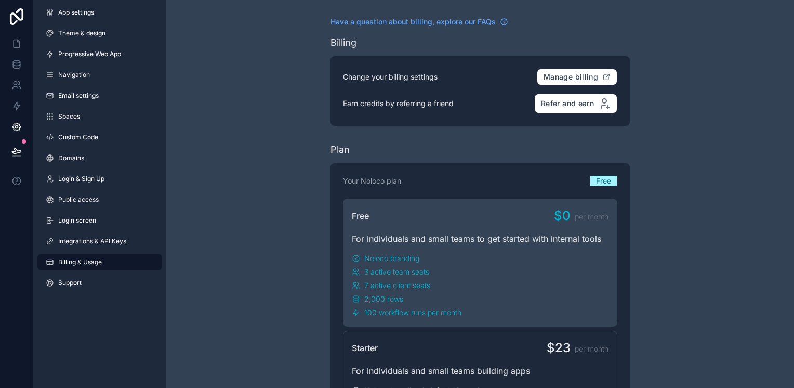
drag, startPoint x: 463, startPoint y: 179, endPoint x: 533, endPoint y: 123, distance: 89.3
click at [533, 123] on html "App settings Theme & design Progressive Web App Navigation Email settings Space…" at bounding box center [397, 194] width 794 height 388
drag, startPoint x: 513, startPoint y: 356, endPoint x: 526, endPoint y: 299, distance: 58.6
click at [526, 299] on html "App settings Theme & design Progressive Web App Navigation Email settings Space…" at bounding box center [397, 194] width 794 height 388
click at [577, 371] on html "App settings Theme & design Progressive Web App Navigation Email settings Space…" at bounding box center [397, 194] width 794 height 388
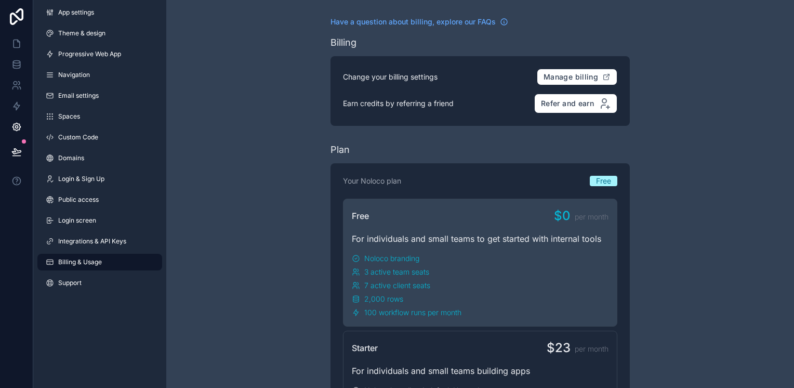
click at [577, 371] on html "App settings Theme & design Progressive Web App Navigation Email settings Space…" at bounding box center [397, 194] width 794 height 388
click at [75, 282] on html "App settings Theme & design Progressive Web App Navigation Email settings Space…" at bounding box center [397, 194] width 794 height 388
drag, startPoint x: 75, startPoint y: 282, endPoint x: 131, endPoint y: 94, distance: 196.3
click at [131, 94] on html "App settings Theme & design Progressive Web App Navigation Email settings Space…" at bounding box center [397, 194] width 794 height 388
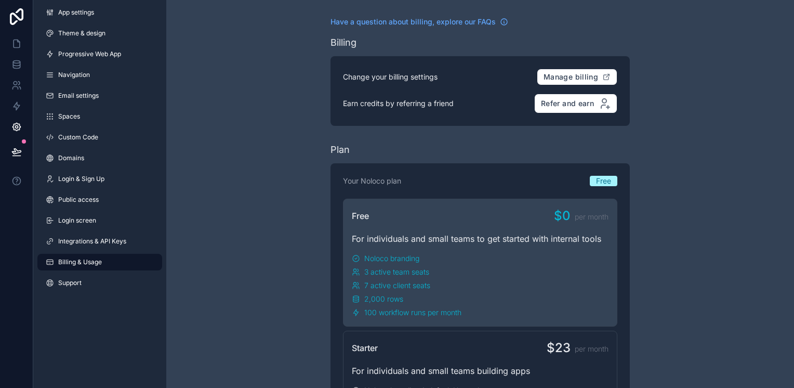
click at [142, 103] on html "App settings Theme & design Progressive Web App Navigation Email settings Space…" at bounding box center [397, 194] width 794 height 388
click at [142, 102] on html "App settings Theme & design Progressive Web App Navigation Email settings Space…" at bounding box center [397, 194] width 794 height 388
click at [142, 103] on html "App settings Theme & design Progressive Web App Navigation Email settings Space…" at bounding box center [397, 194] width 794 height 388
click at [142, 102] on html "App settings Theme & design Progressive Web App Navigation Email settings Space…" at bounding box center [397, 194] width 794 height 388
drag, startPoint x: 142, startPoint y: 102, endPoint x: 285, endPoint y: 78, distance: 145.4
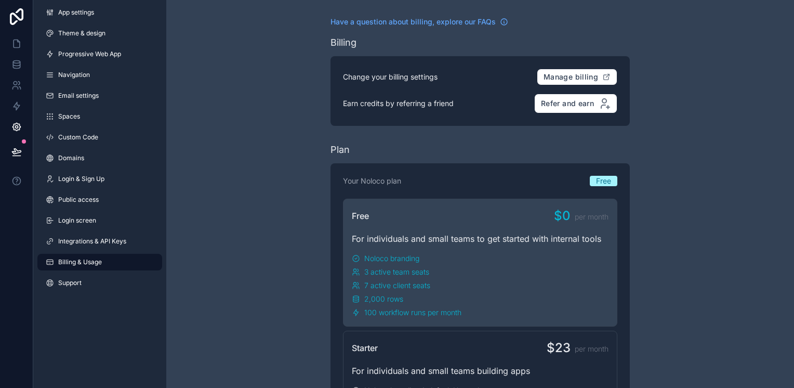
click at [285, 78] on html "App settings Theme & design Progressive Web App Navigation Email settings Space…" at bounding box center [397, 194] width 794 height 388
click at [439, 49] on html "App settings Theme & design Progressive Web App Navigation Email settings Space…" at bounding box center [397, 194] width 794 height 388
drag, startPoint x: 119, startPoint y: 139, endPoint x: 103, endPoint y: 123, distance: 22.4
click at [103, 123] on html "App settings Theme & design Progressive Web App Navigation Email settings Space…" at bounding box center [397, 194] width 794 height 388
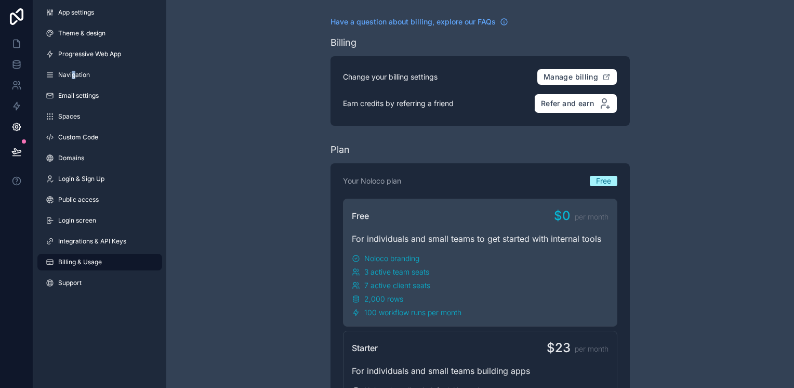
drag, startPoint x: 103, startPoint y: 123, endPoint x: 73, endPoint y: 80, distance: 52.9
click at [73, 82] on html "App settings Theme & design Progressive Web App Navigation Email settings Space…" at bounding box center [397, 194] width 794 height 388
click at [73, 80] on html "App settings Theme & design Progressive Web App Navigation Email settings Space…" at bounding box center [397, 194] width 794 height 388
click at [82, 76] on html "App settings Theme & design Progressive Web App Navigation Email settings Space…" at bounding box center [397, 194] width 794 height 388
click at [89, 99] on html "App settings Theme & design Progressive Web App Navigation Email settings Space…" at bounding box center [397, 194] width 794 height 388
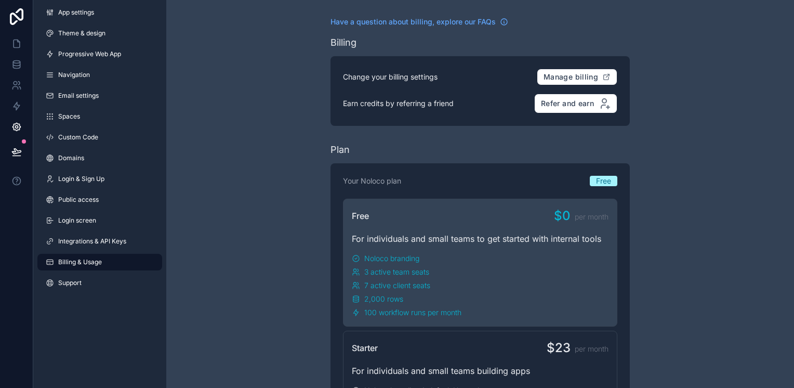
drag, startPoint x: 12, startPoint y: 145, endPoint x: 11, endPoint y: 113, distance: 32.2
click at [11, 142] on html "App settings Theme & design Progressive Web App Navigation Email settings Space…" at bounding box center [397, 194] width 794 height 388
click at [11, 110] on html "App settings Theme & design Progressive Web App Navigation Email settings Space…" at bounding box center [397, 194] width 794 height 388
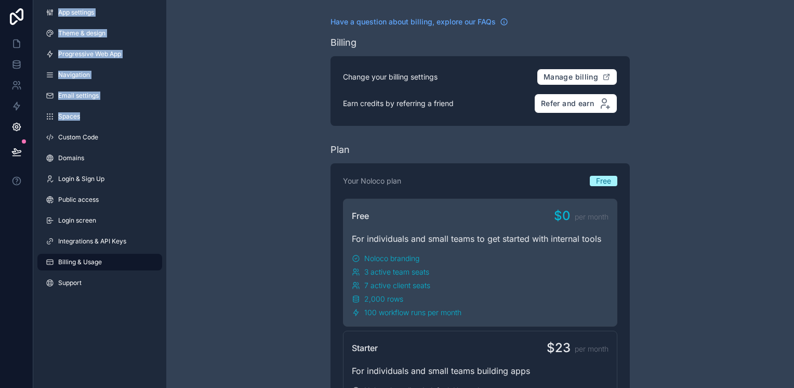
drag, startPoint x: 14, startPoint y: 102, endPoint x: 286, endPoint y: 116, distance: 272.1
click at [286, 116] on html "App settings Theme & design Progressive Web App Navigation Email settings Space…" at bounding box center [397, 194] width 794 height 388
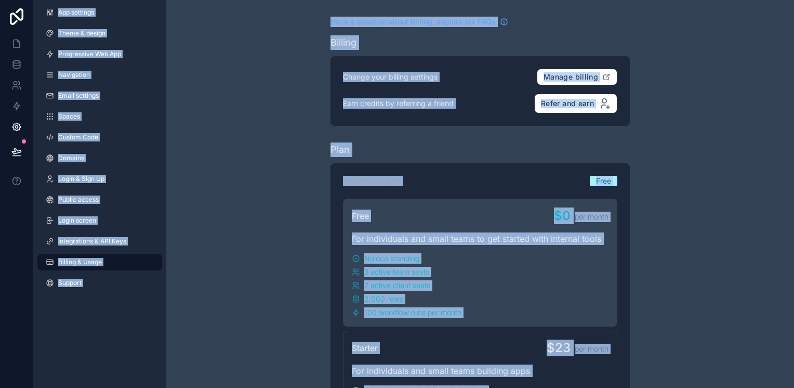
click at [469, 134] on html "App settings Theme & design Progressive Web App Navigation Email settings Space…" at bounding box center [397, 194] width 794 height 388
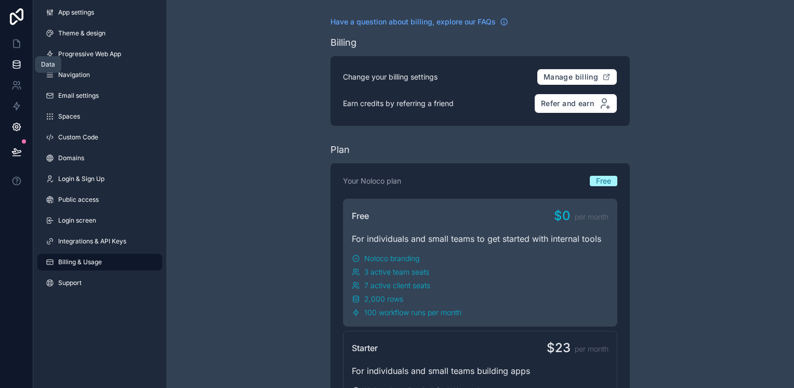
click at [14, 63] on icon at bounding box center [16, 62] width 7 height 3
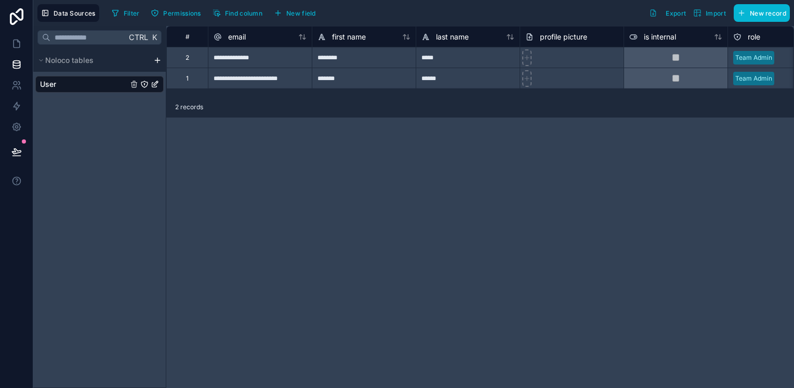
click at [73, 84] on div "User" at bounding box center [99, 84] width 128 height 17
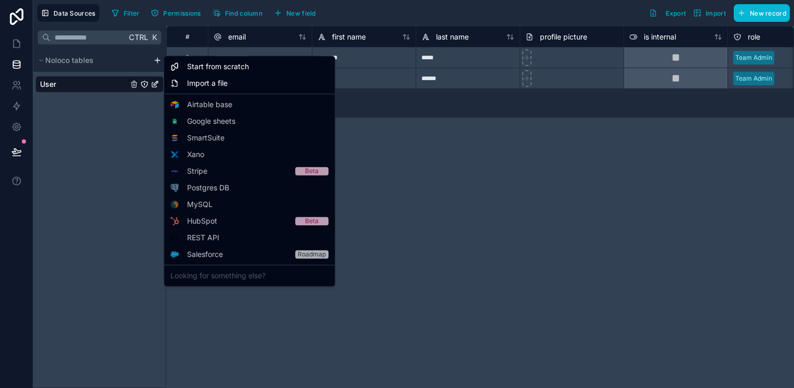
click at [156, 59] on html "**********" at bounding box center [397, 194] width 794 height 388
click at [255, 171] on span "Pro" at bounding box center [254, 171] width 10 height 8
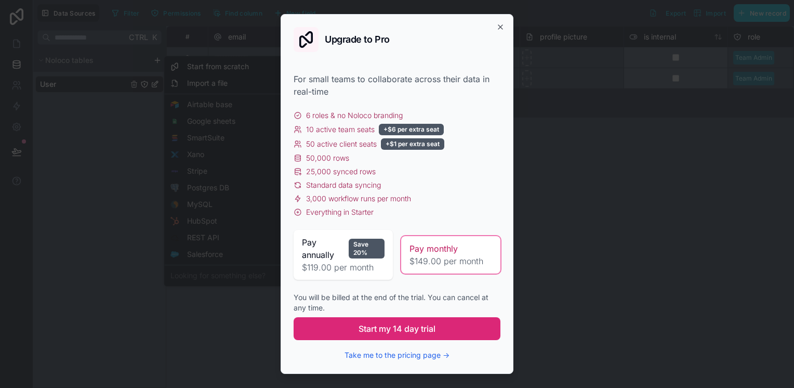
click at [411, 335] on button "Start my 14 day trial" at bounding box center [397, 328] width 207 height 23
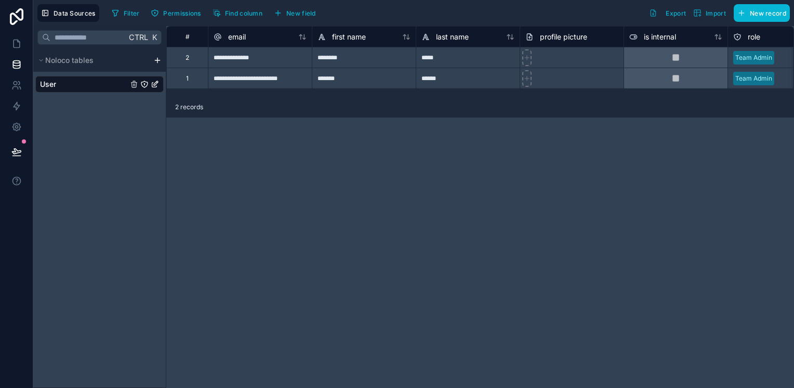
click at [141, 85] on icon "User" at bounding box center [144, 84] width 6 height 6
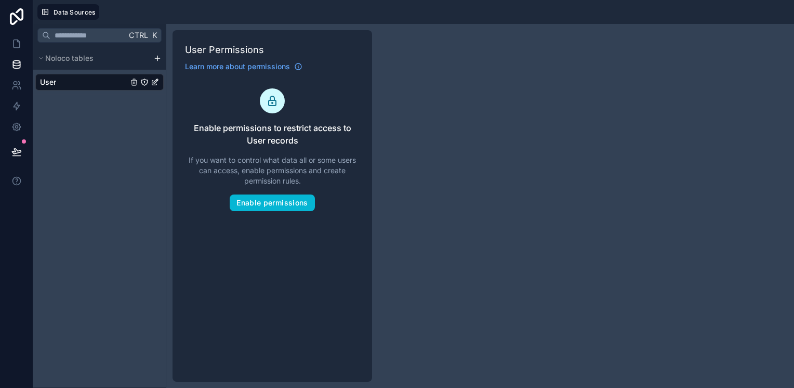
click at [141, 85] on icon "User" at bounding box center [144, 82] width 8 height 8
click at [144, 84] on icon "User" at bounding box center [144, 82] width 8 height 8
click at [144, 78] on icon "User" at bounding box center [144, 82] width 8 height 8
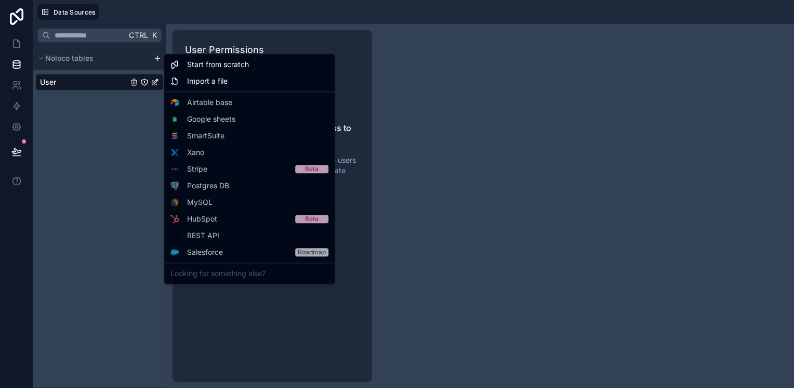
click at [156, 58] on html "Data Sources Ctrl K Noloco tables User User Permissions Learn more about permis…" at bounding box center [397, 194] width 794 height 388
click at [254, 165] on span "Pro" at bounding box center [254, 169] width 10 height 8
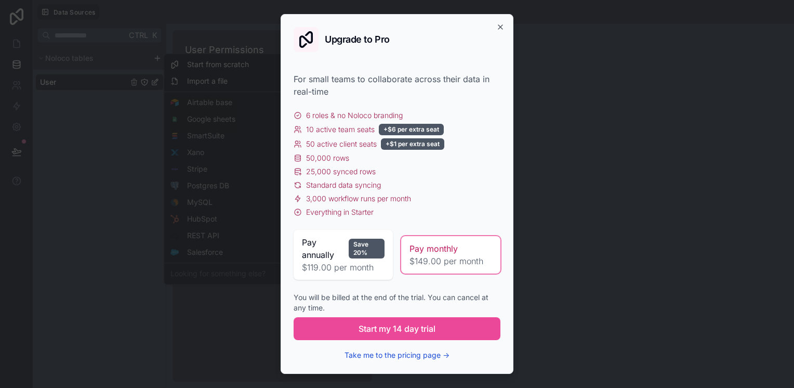
click at [387, 354] on button "Take me to the pricing page →" at bounding box center [396, 355] width 105 height 10
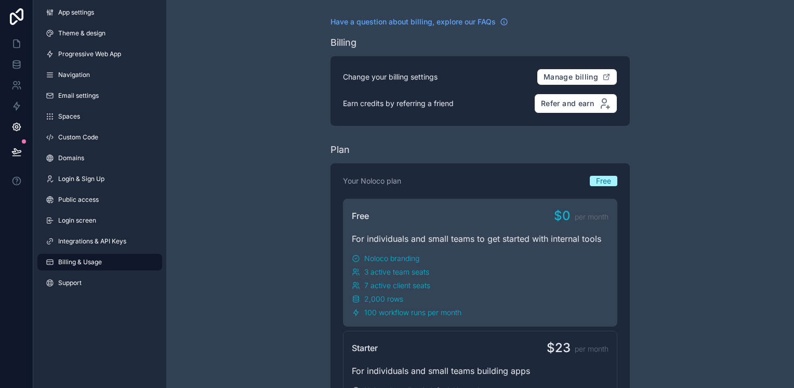
drag, startPoint x: 437, startPoint y: 115, endPoint x: 466, endPoint y: 18, distance: 100.8
click at [466, 19] on html "App settings Theme & design Progressive Web App Navigation Email settings Space…" at bounding box center [397, 194] width 794 height 388
click at [443, 21] on html "App settings Theme & design Progressive Web App Navigation Email settings Space…" at bounding box center [397, 194] width 794 height 388
click at [551, 73] on span "Manage billing" at bounding box center [570, 76] width 55 height 9
click at [590, 101] on span "Refer and earn" at bounding box center [567, 103] width 53 height 9
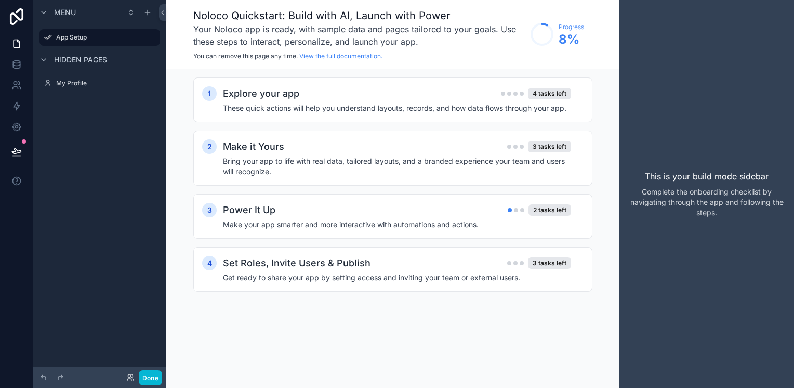
click at [140, 172] on div "Menu App Setup Hidden pages My Profile" at bounding box center [99, 187] width 133 height 375
click at [143, 381] on button "Done" at bounding box center [150, 377] width 23 height 15
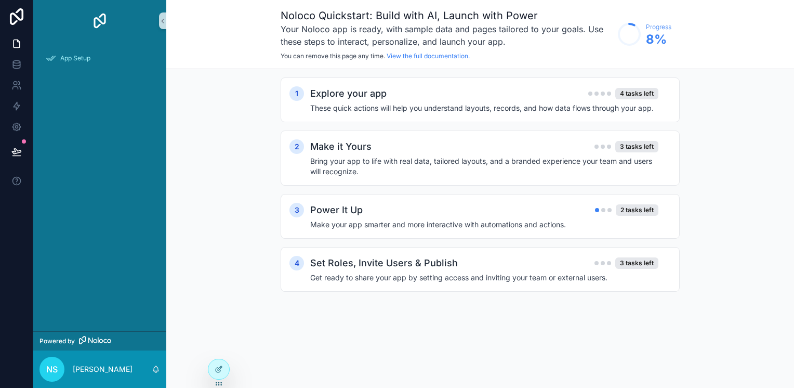
click at [143, 381] on div "nS navdeep Sandhu" at bounding box center [99, 368] width 133 height 37
click at [163, 19] on icon "scrollable content" at bounding box center [163, 21] width 2 height 4
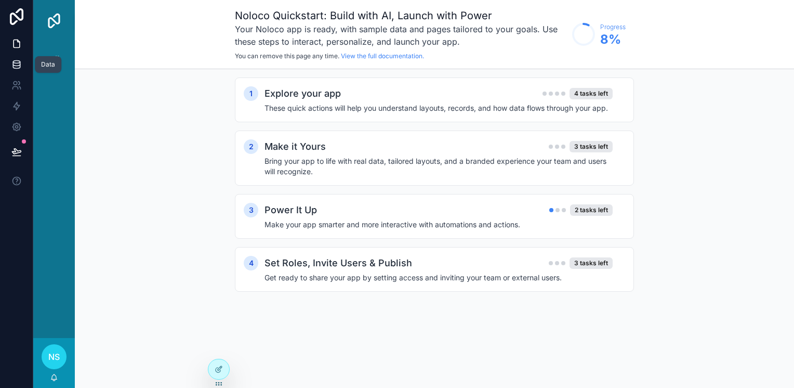
click at [19, 62] on icon at bounding box center [16, 64] width 10 height 10
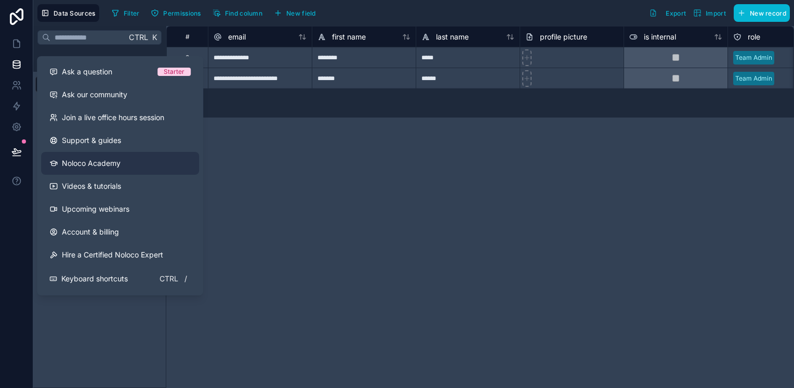
click at [74, 165] on span "Noloco Academy" at bounding box center [91, 163] width 59 height 10
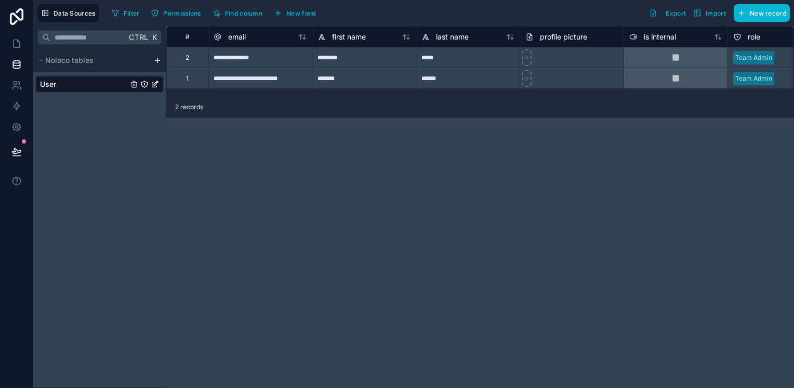
click at [71, 79] on div "User" at bounding box center [99, 84] width 128 height 17
click at [12, 88] on icon at bounding box center [16, 85] width 10 height 10
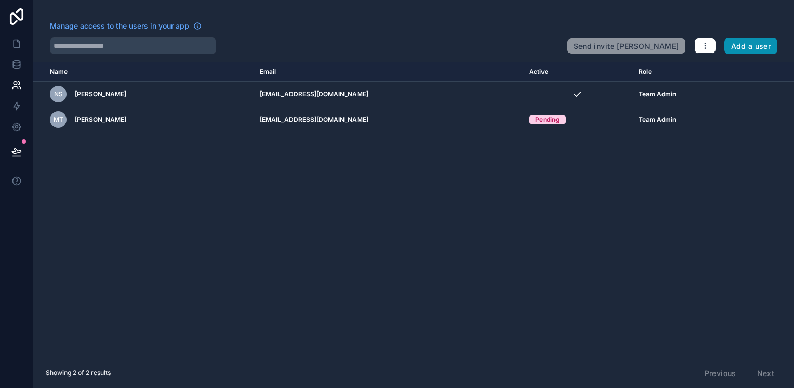
click at [755, 46] on button "Add a user" at bounding box center [751, 46] width 54 height 17
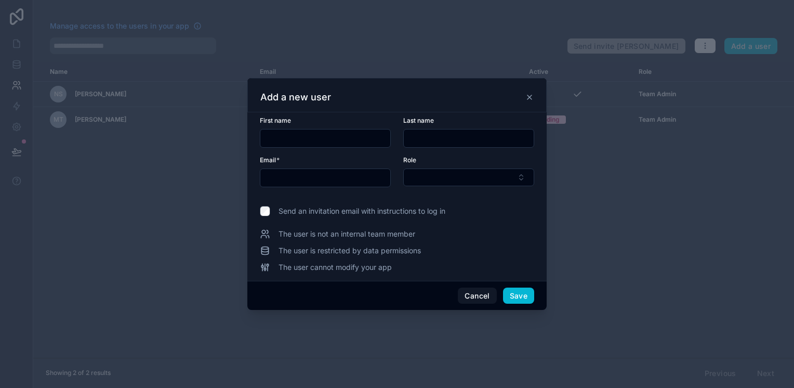
click at [330, 136] on input "text" at bounding box center [325, 138] width 130 height 15
click at [304, 138] on input "text" at bounding box center [325, 138] width 130 height 15
drag, startPoint x: 308, startPoint y: 142, endPoint x: 312, endPoint y: 149, distance: 7.9
click at [312, 149] on form "First name Last name Email * Role" at bounding box center [397, 157] width 274 height 83
click at [478, 302] on button "Cancel" at bounding box center [477, 295] width 38 height 17
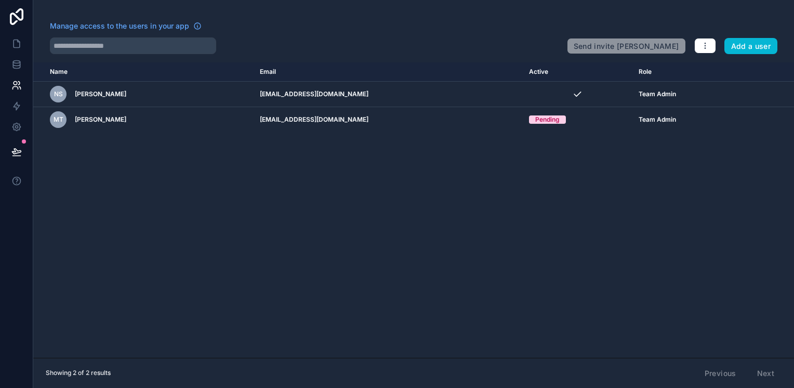
drag, startPoint x: 749, startPoint y: 1, endPoint x: 364, endPoint y: 58, distance: 389.7
click at [364, 58] on div "Manage access to the users in your app Send invite reminders Add a user Name Em…" at bounding box center [413, 194] width 761 height 388
click at [10, 65] on link at bounding box center [16, 64] width 33 height 21
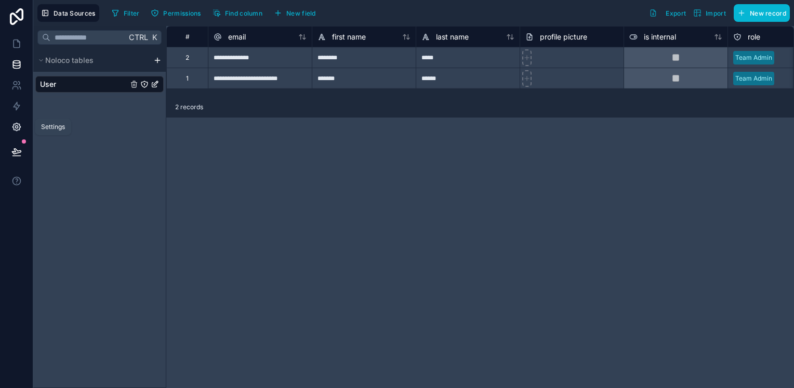
click at [12, 128] on icon at bounding box center [16, 127] width 10 height 10
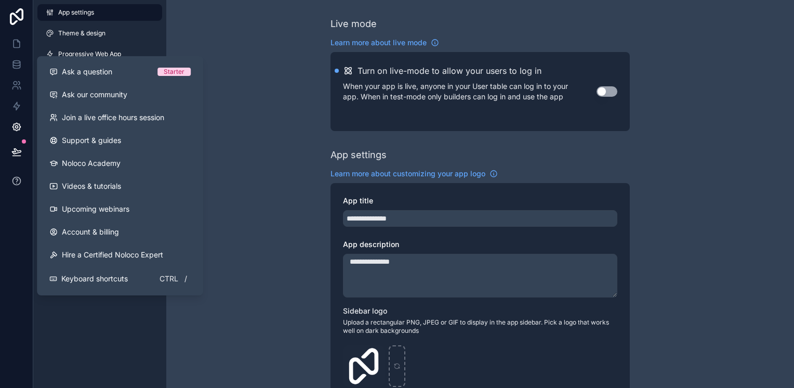
click at [19, 181] on icon at bounding box center [16, 181] width 10 height 10
click at [98, 228] on span "Account & billing" at bounding box center [90, 232] width 57 height 10
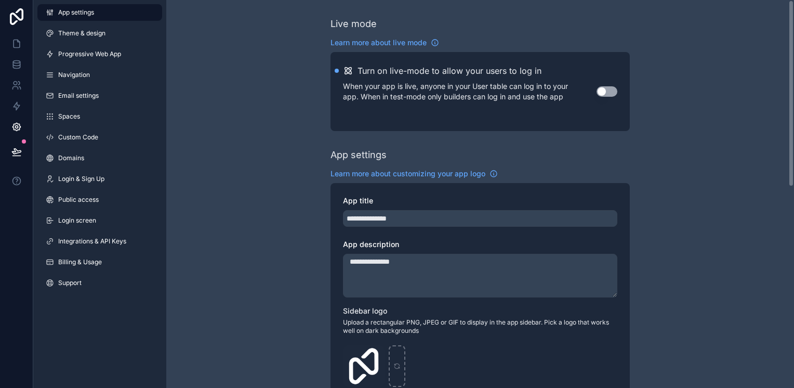
drag, startPoint x: 755, startPoint y: 0, endPoint x: 455, endPoint y: 34, distance: 302.2
click at [455, 34] on div "Live mode Learn more about live mode Turn on live-mode to allow your users to l…" at bounding box center [479, 74] width 299 height 114
click at [605, 88] on button "Use setting" at bounding box center [606, 91] width 21 height 10
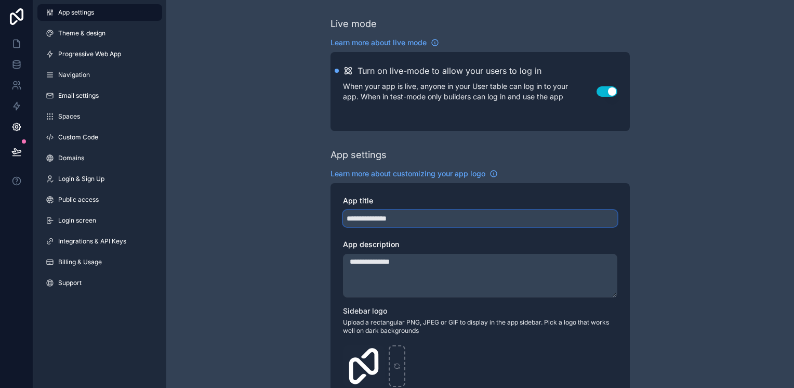
click at [420, 210] on input "**********" at bounding box center [480, 218] width 274 height 17
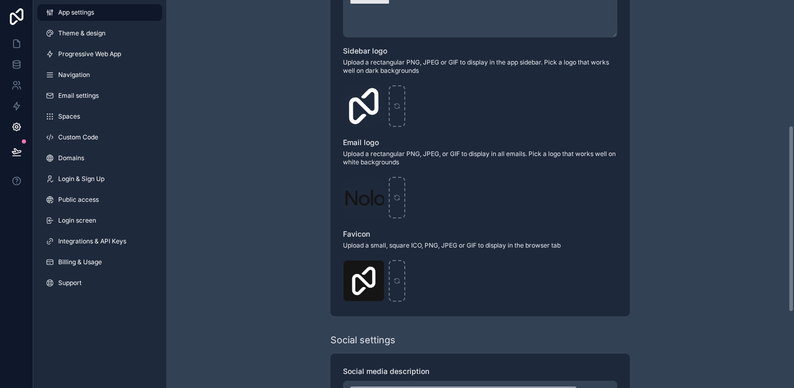
scroll to position [416, 0]
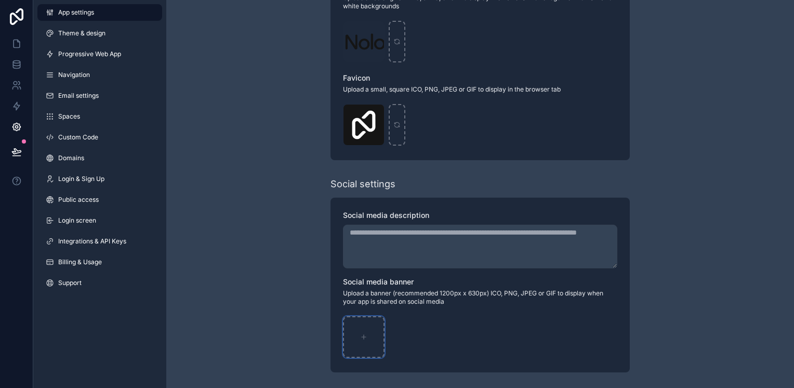
click at [364, 340] on div "scrollable content" at bounding box center [364, 337] width 42 height 42
click at [83, 281] on link "Support" at bounding box center [99, 282] width 125 height 17
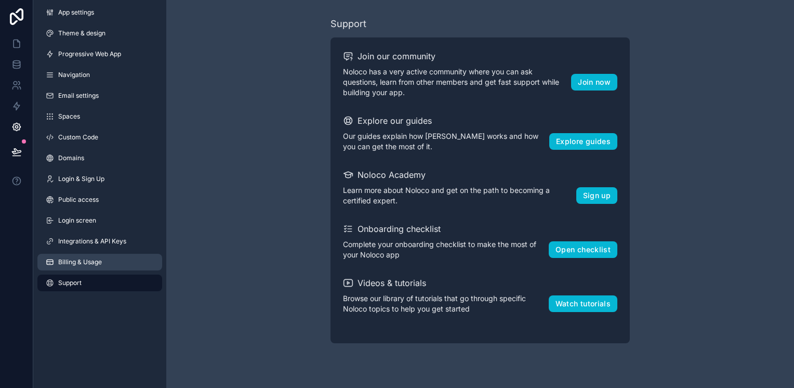
click at [83, 259] on span "Billing & Usage" at bounding box center [80, 262] width 44 height 8
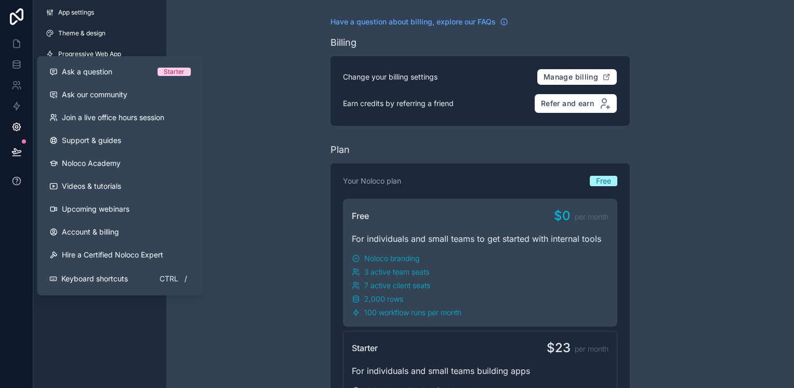
click at [17, 182] on icon at bounding box center [16, 181] width 10 height 10
click at [117, 70] on div "Ask a question" at bounding box center [103, 72] width 108 height 10
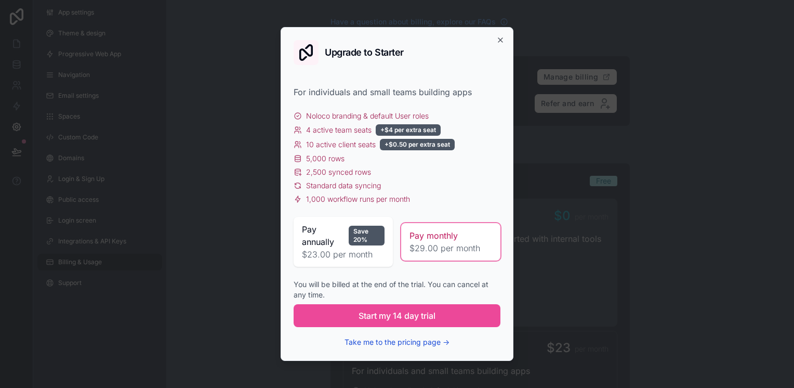
click at [401, 342] on button "Take me to the pricing page →" at bounding box center [396, 342] width 105 height 10
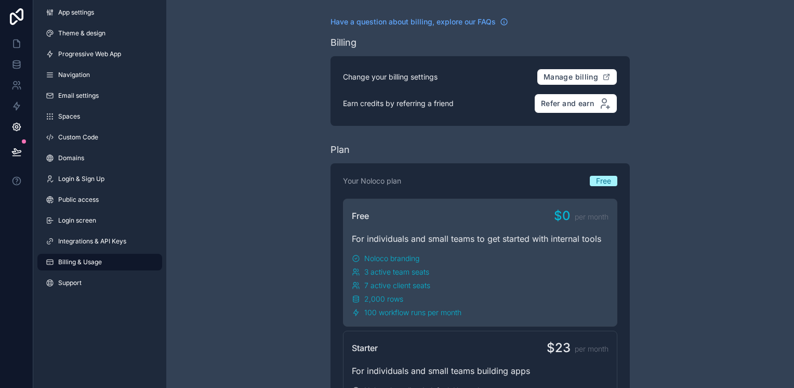
click at [57, 145] on div "App settings Theme & design Progressive Web App Navigation Email settings Space…" at bounding box center [99, 149] width 133 height 299
click at [90, 12] on span "App settings" at bounding box center [76, 12] width 36 height 8
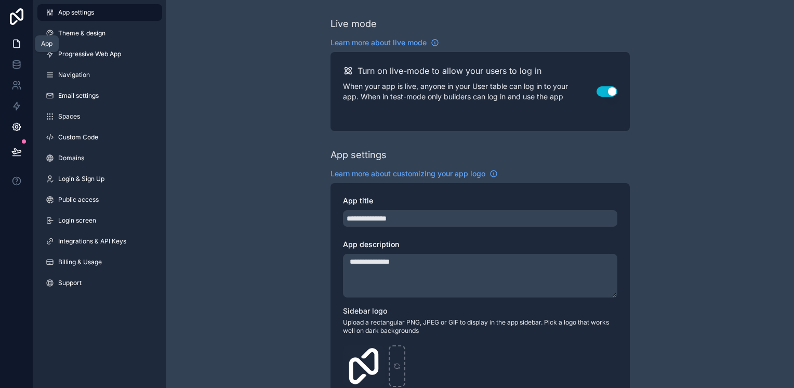
click at [9, 45] on link at bounding box center [16, 43] width 33 height 21
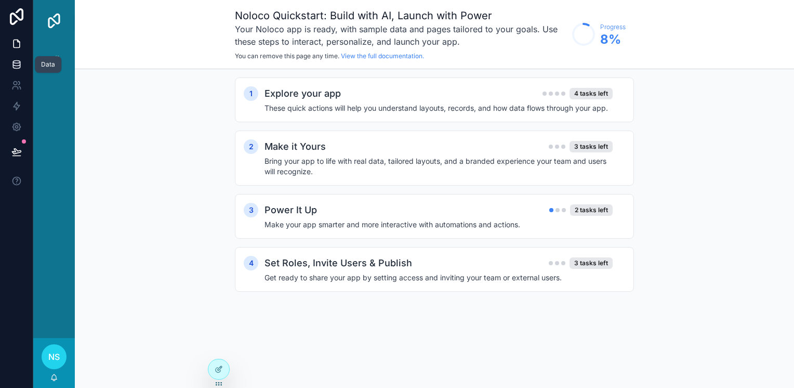
click at [21, 64] on icon at bounding box center [16, 64] width 10 height 10
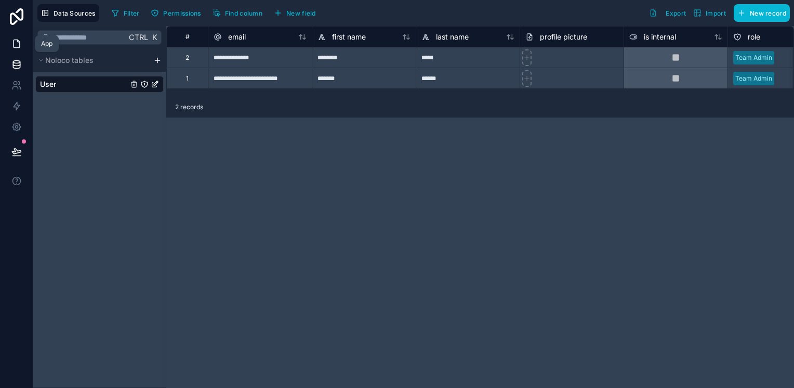
click at [18, 49] on link at bounding box center [16, 43] width 33 height 21
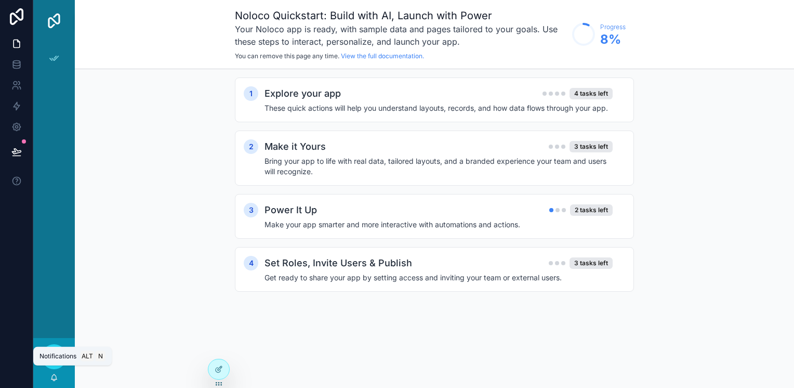
click at [54, 377] on icon "scrollable content" at bounding box center [54, 377] width 8 height 8
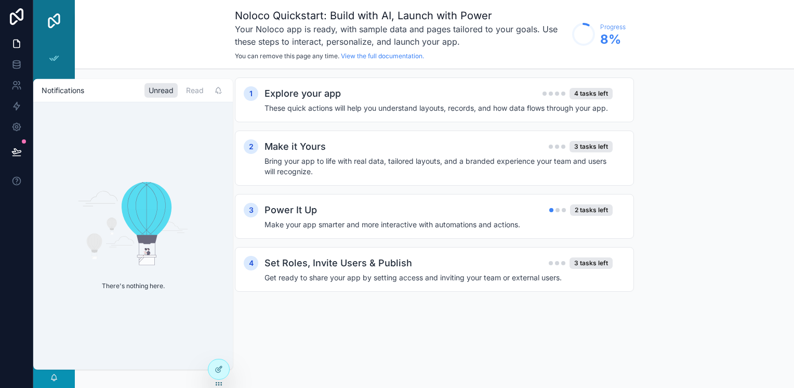
click at [127, 281] on p "There's nothing here." at bounding box center [133, 285] width 79 height 25
click at [183, 88] on div "Read" at bounding box center [195, 90] width 26 height 15
click at [216, 91] on icon "scrollable content" at bounding box center [218, 89] width 5 height 5
click at [217, 371] on icon at bounding box center [219, 369] width 8 height 8
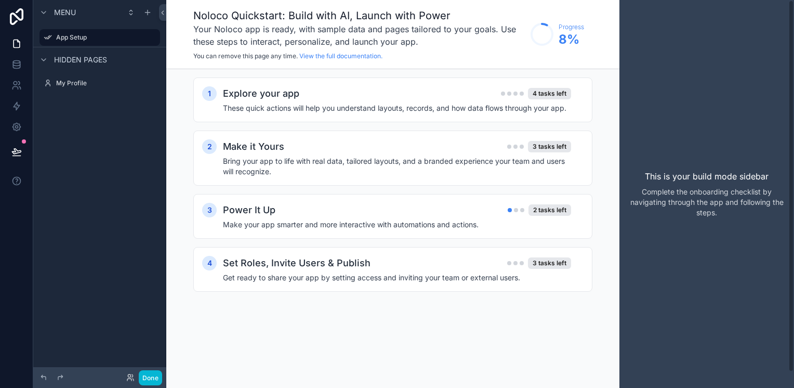
click at [741, 61] on div "This is your build mode sidebar Complete the onboarding checklist by navigating…" at bounding box center [706, 194] width 175 height 388
click at [146, 377] on button "Done" at bounding box center [150, 377] width 23 height 15
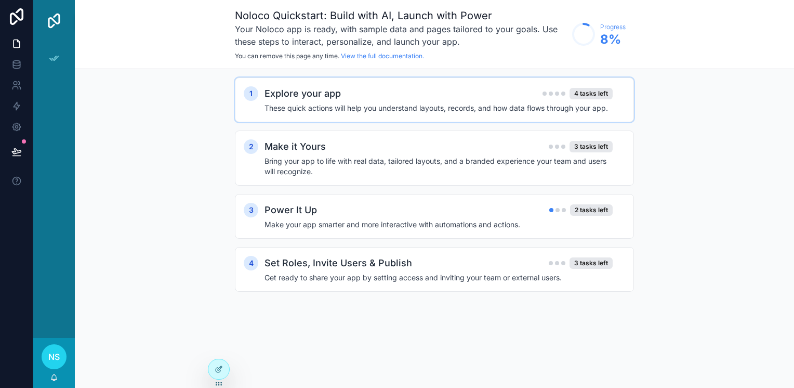
click at [353, 89] on div "Explore your app 4 tasks left" at bounding box center [438, 93] width 348 height 15
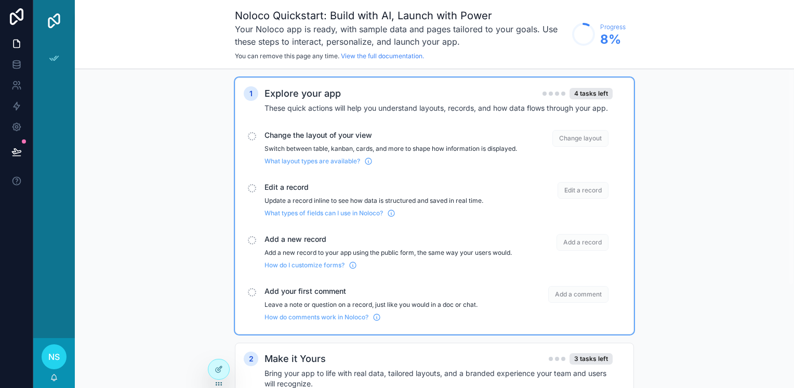
click at [339, 143] on div "Change the layout of your view Switch between table, kanban, cards, and more to…" at bounding box center [390, 147] width 252 height 35
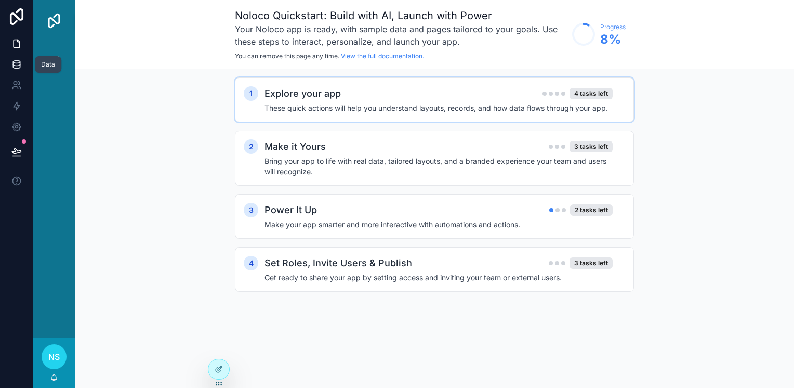
click at [17, 61] on icon at bounding box center [16, 62] width 7 height 3
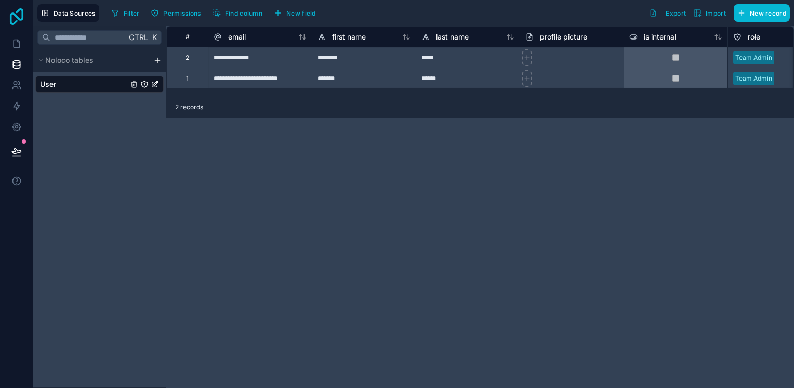
click at [17, 12] on icon at bounding box center [17, 16] width 14 height 17
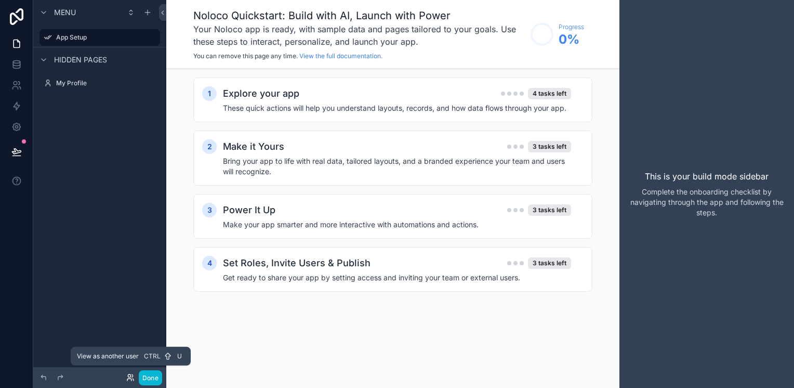
click at [128, 380] on icon at bounding box center [130, 377] width 8 height 8
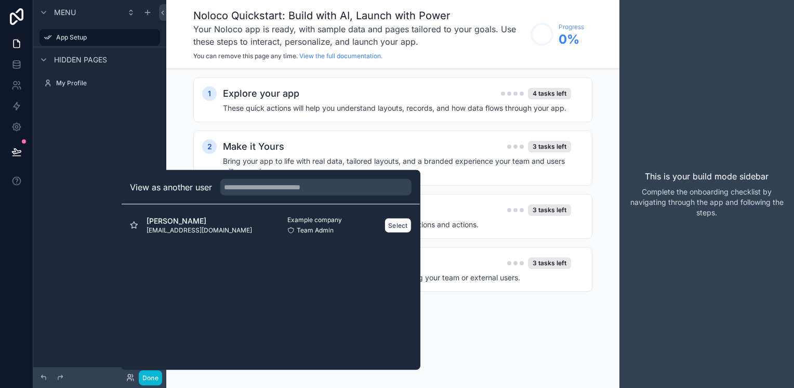
click at [289, 227] on icon at bounding box center [290, 230] width 7 height 7
click at [203, 229] on span "[EMAIL_ADDRESS][DOMAIN_NAME]" at bounding box center [199, 230] width 105 height 8
click at [393, 224] on button "Select" at bounding box center [397, 224] width 27 height 15
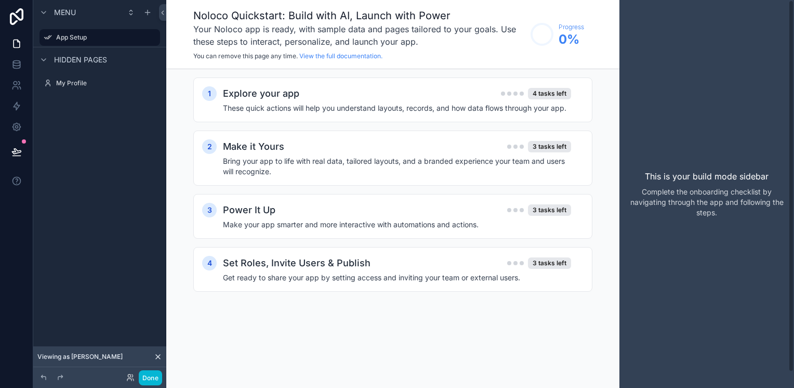
click at [632, 293] on div "This is your build mode sidebar Complete the onboarding checklist by navigating…" at bounding box center [706, 194] width 175 height 388
click at [667, 177] on p "This is your build mode sidebar" at bounding box center [707, 176] width 124 height 12
click at [668, 177] on p "This is your build mode sidebar" at bounding box center [707, 176] width 124 height 12
click at [670, 175] on p "This is your build mode sidebar" at bounding box center [707, 176] width 124 height 12
click at [719, 84] on div "This is your build mode sidebar Complete the onboarding checklist by navigating…" at bounding box center [706, 194] width 175 height 388
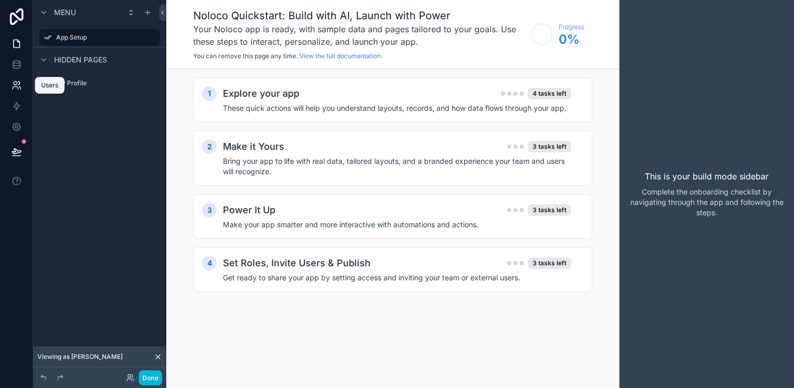
click at [15, 84] on icon at bounding box center [16, 85] width 10 height 10
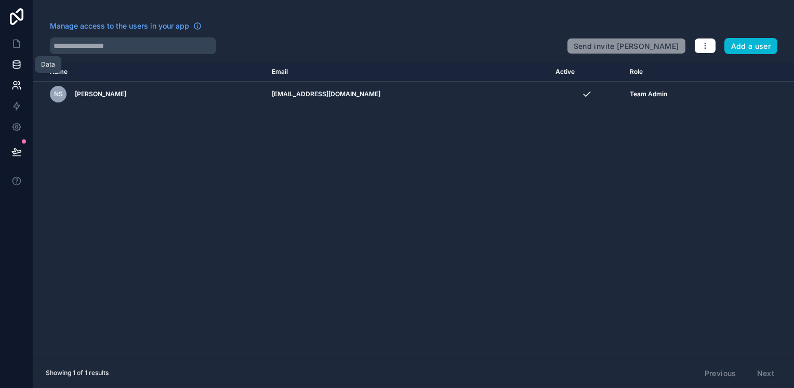
click at [15, 64] on icon at bounding box center [16, 64] width 10 height 10
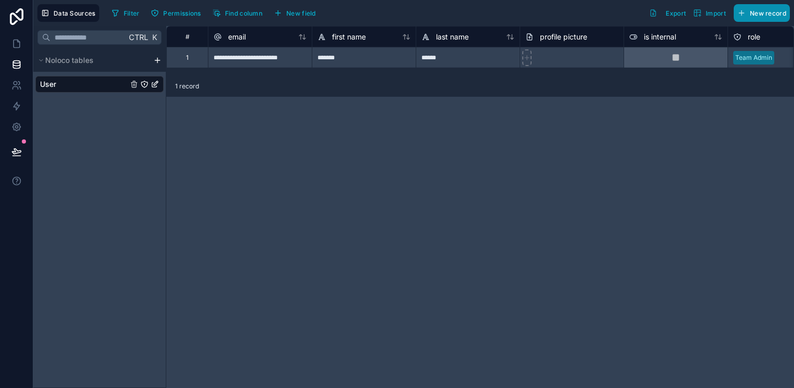
click at [759, 16] on span "New record" at bounding box center [768, 13] width 36 height 8
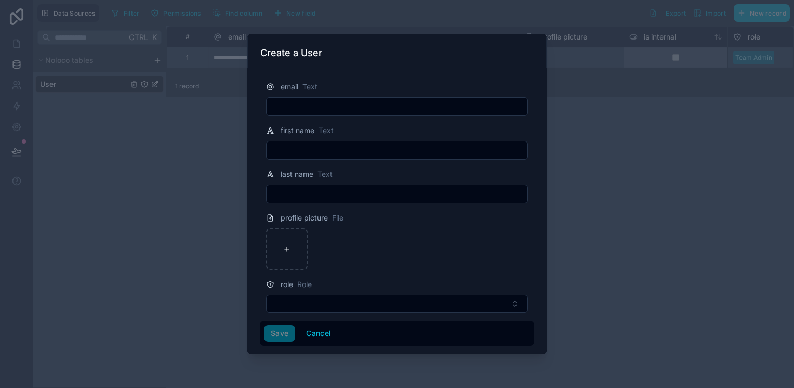
click at [281, 113] on input "text" at bounding box center [397, 106] width 261 height 15
type input "**********"
type input "**"
type input "****"
click at [278, 337] on button "Save" at bounding box center [279, 333] width 31 height 17
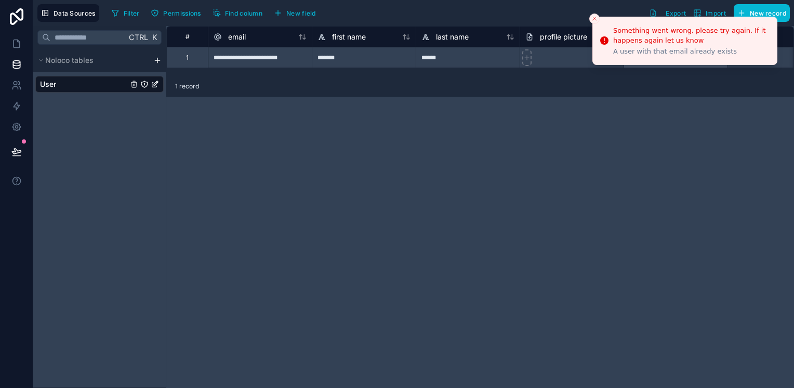
click at [592, 18] on icon "Close toast" at bounding box center [594, 19] width 6 height 6
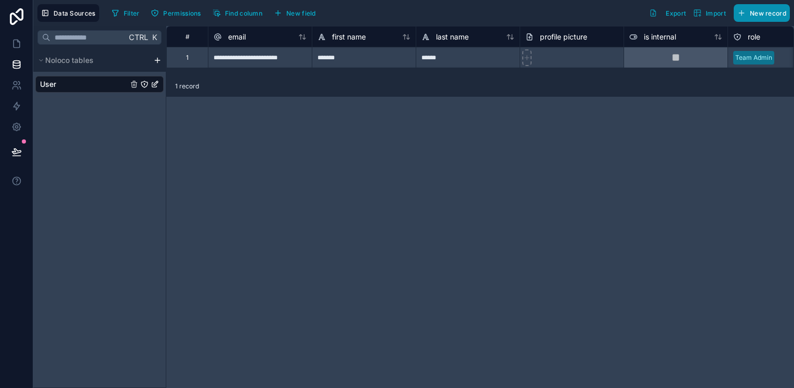
click at [770, 17] on button "New record" at bounding box center [762, 13] width 56 height 18
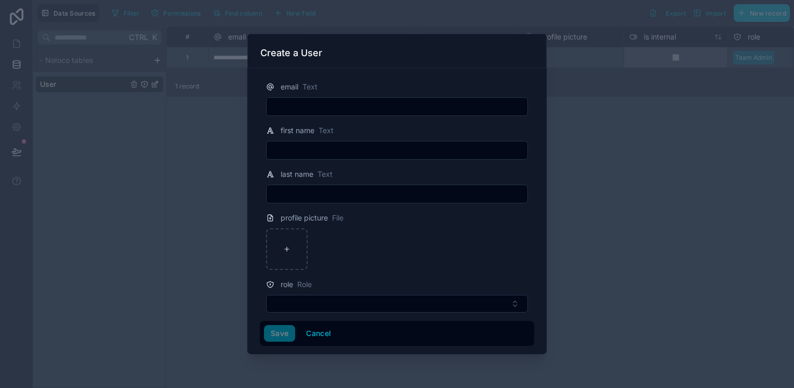
click at [290, 102] on input "text" at bounding box center [397, 106] width 261 height 15
type input "**********"
click at [274, 332] on button "Save" at bounding box center [279, 333] width 31 height 17
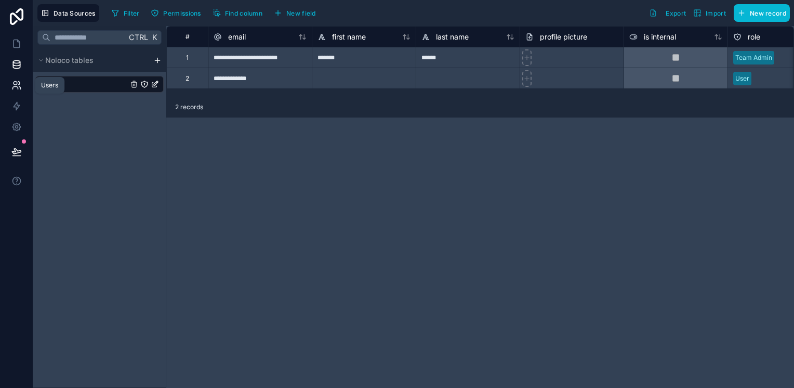
click at [19, 84] on icon at bounding box center [19, 83] width 2 height 3
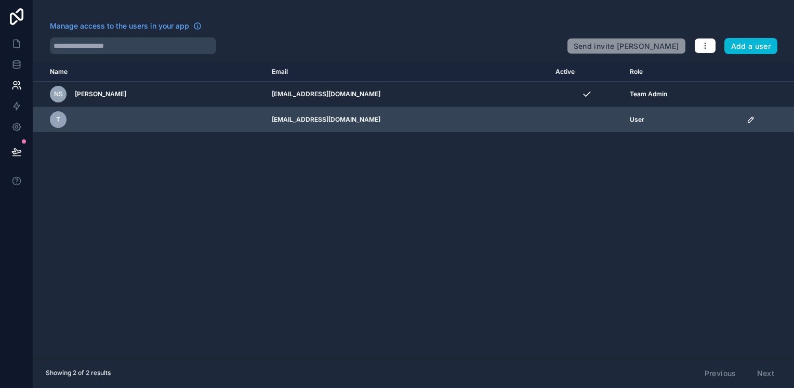
click at [126, 109] on td "t" at bounding box center [149, 119] width 232 height 25
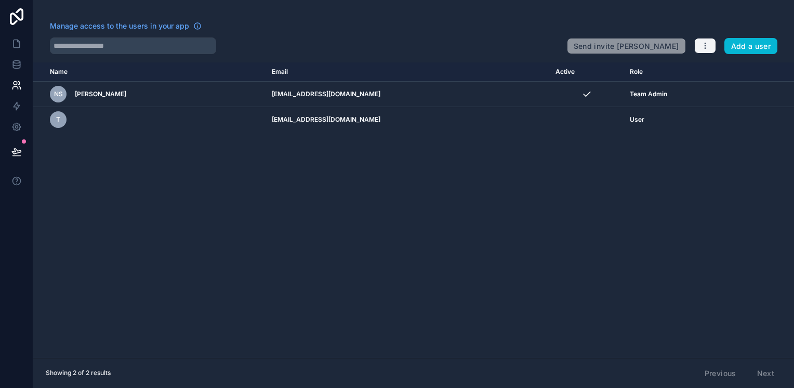
click at [701, 46] on icon "button" at bounding box center [705, 46] width 8 height 8
click at [742, 64] on link "Manage roles" at bounding box center [726, 70] width 65 height 17
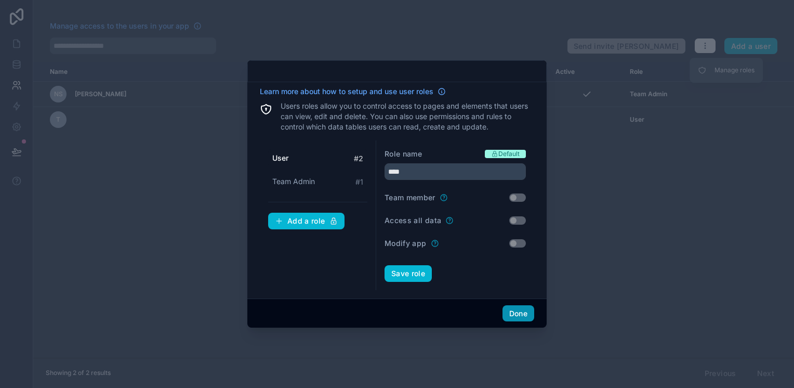
click at [514, 307] on button "Done" at bounding box center [518, 313] width 32 height 17
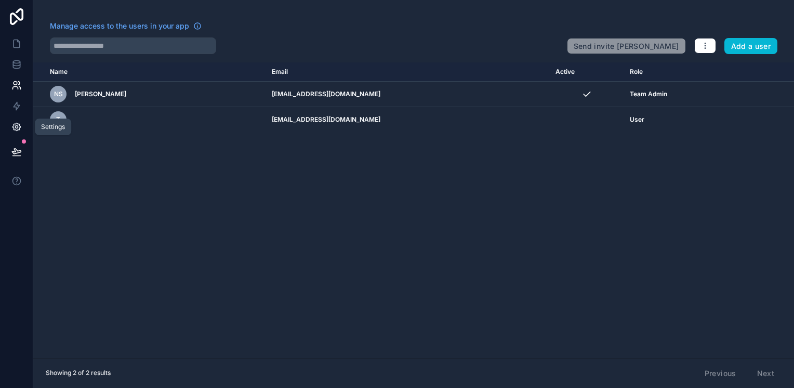
click at [23, 123] on link at bounding box center [16, 126] width 33 height 21
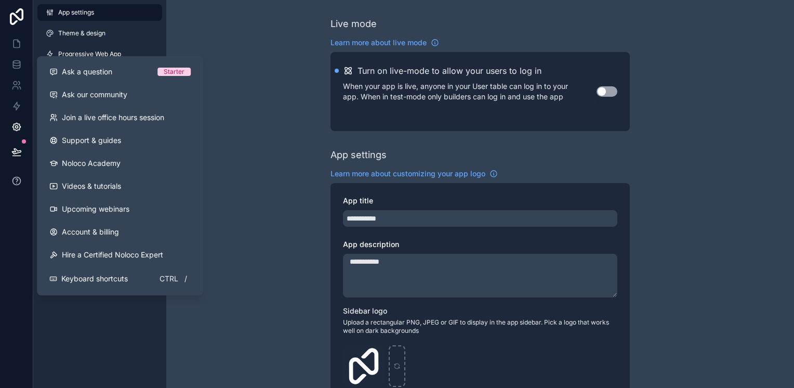
click at [14, 177] on icon at bounding box center [16, 181] width 8 height 8
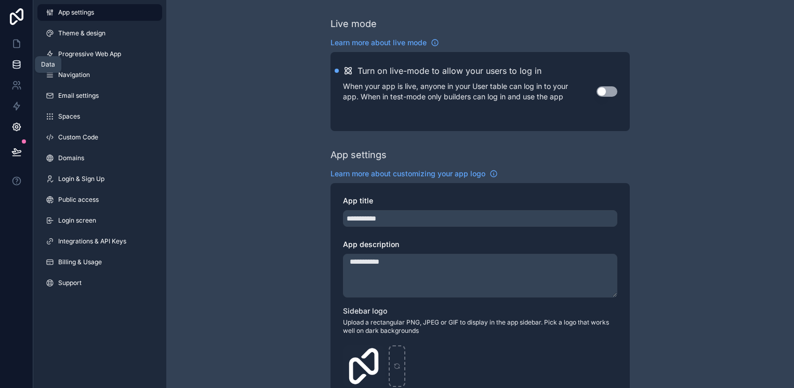
click at [15, 61] on icon at bounding box center [16, 64] width 10 height 10
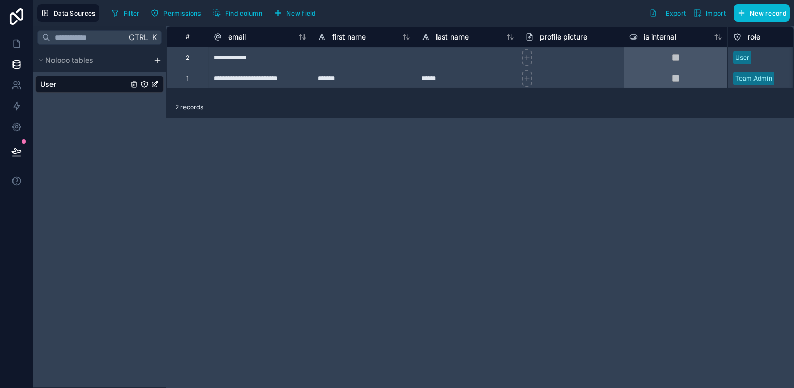
click at [417, 242] on div "**********" at bounding box center [480, 207] width 628 height 362
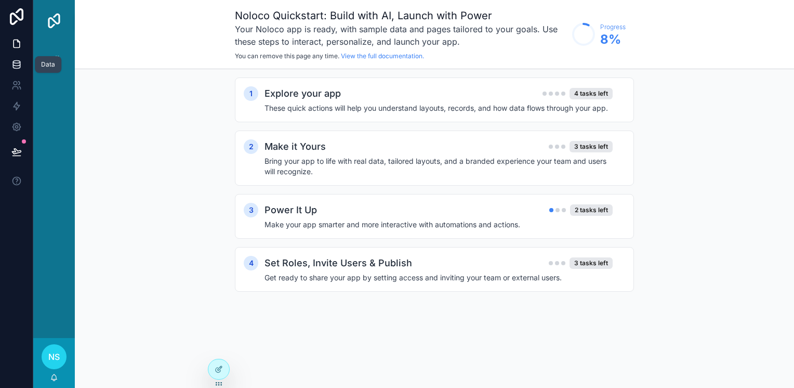
click at [19, 60] on icon at bounding box center [16, 64] width 10 height 10
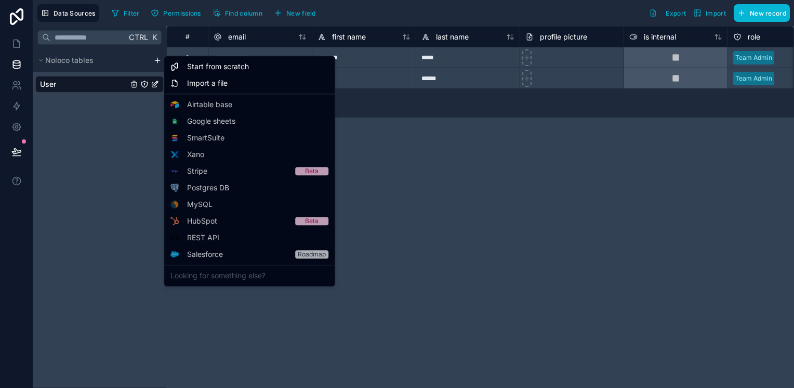
click at [156, 59] on html "**********" at bounding box center [397, 194] width 794 height 388
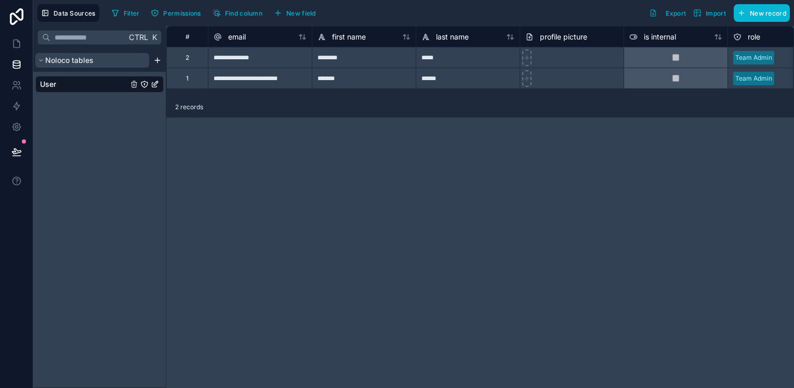
click at [42, 60] on icon "scrollable content" at bounding box center [40, 61] width 3 height 2
click at [42, 60] on icon "scrollable content" at bounding box center [42, 60] width 2 height 3
click at [46, 78] on div "User" at bounding box center [99, 84] width 128 height 17
click at [22, 88] on link at bounding box center [16, 85] width 33 height 21
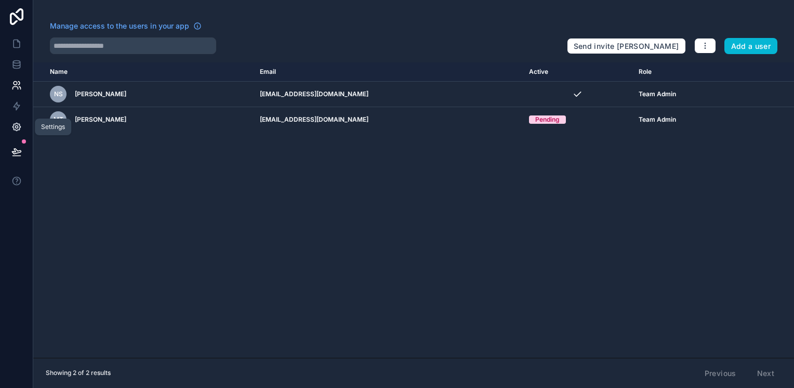
click at [10, 121] on link at bounding box center [16, 126] width 33 height 21
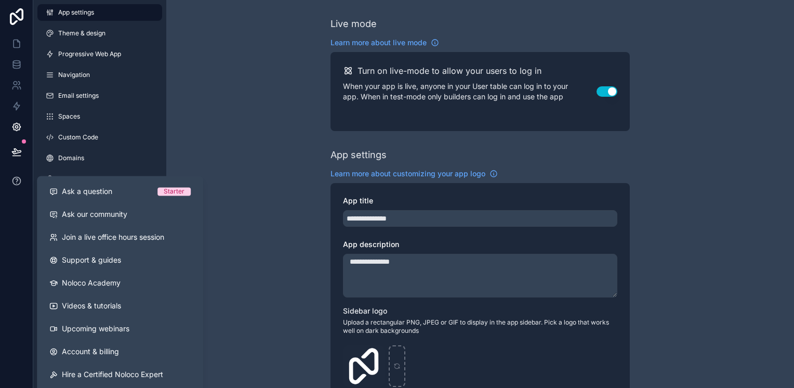
click at [12, 180] on icon at bounding box center [16, 181] width 10 height 10
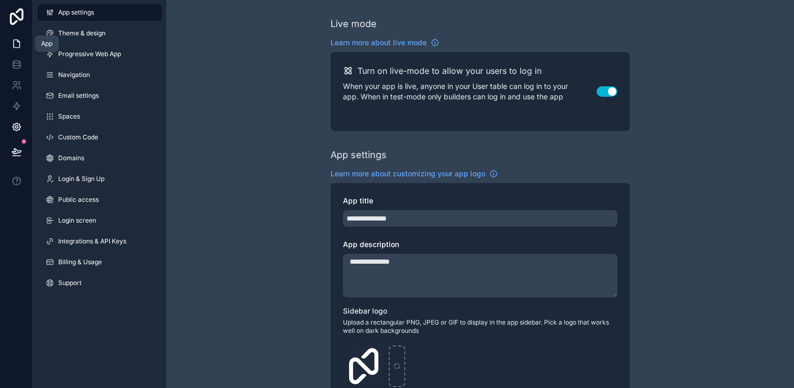
click at [14, 46] on icon at bounding box center [16, 43] width 10 height 10
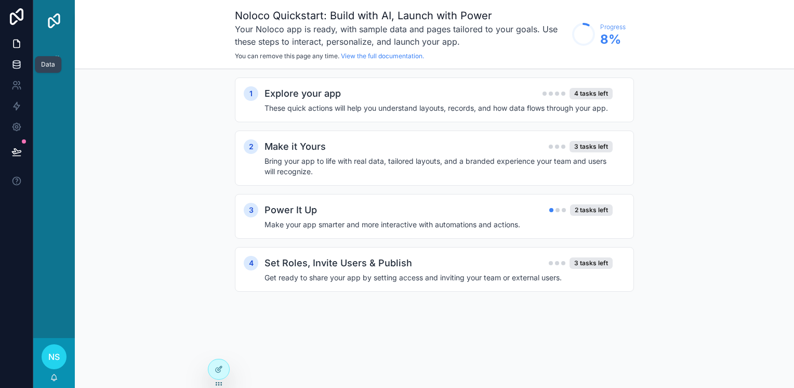
click at [16, 65] on icon at bounding box center [16, 64] width 7 height 4
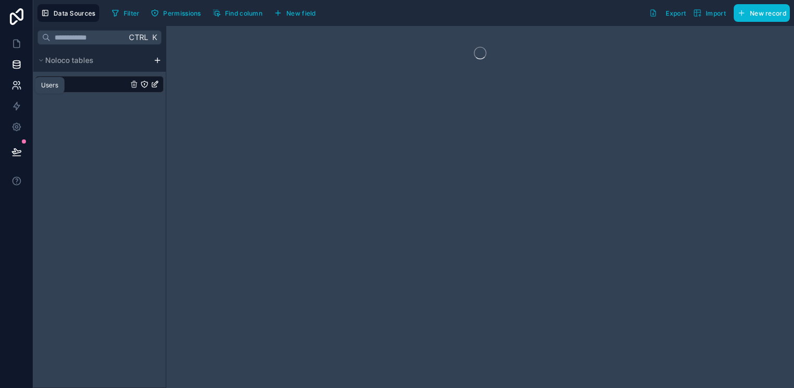
click at [20, 84] on icon at bounding box center [16, 85] width 10 height 10
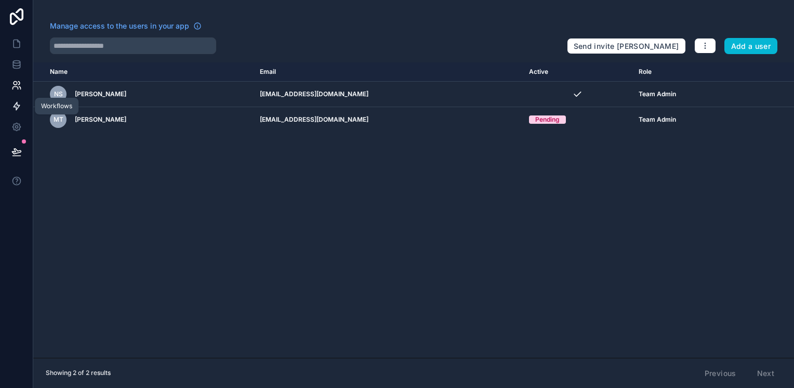
click at [20, 104] on icon at bounding box center [16, 106] width 10 height 10
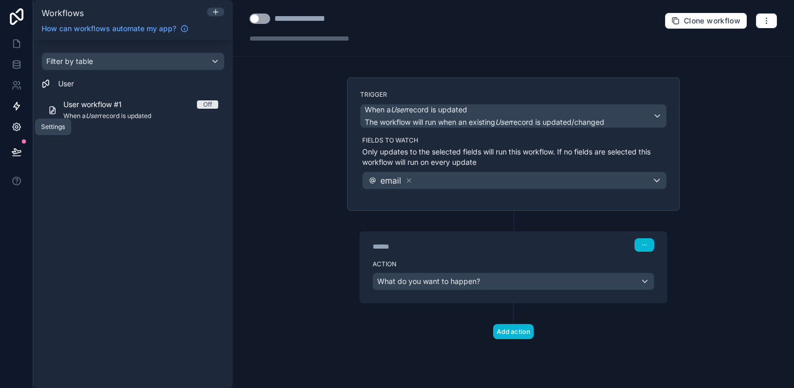
click at [17, 124] on icon at bounding box center [16, 127] width 8 height 8
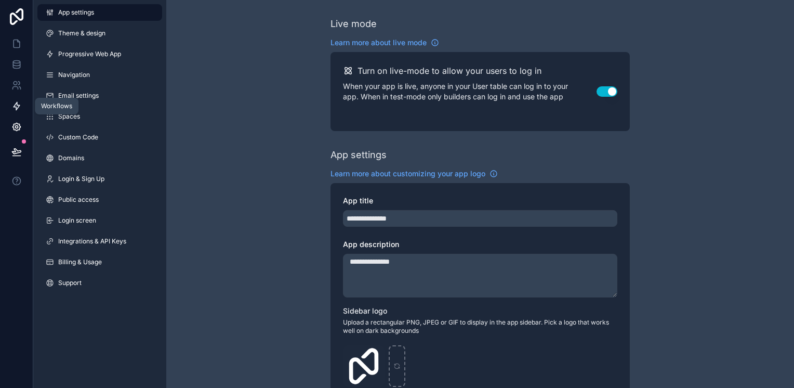
click at [16, 109] on icon at bounding box center [17, 106] width 6 height 8
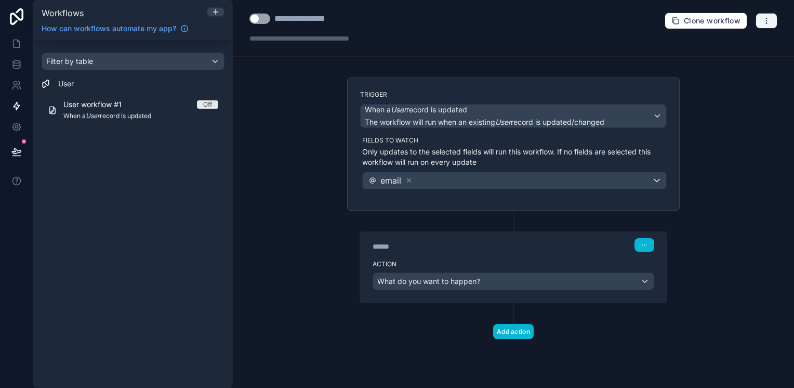
click at [763, 18] on icon "button" at bounding box center [766, 21] width 8 height 8
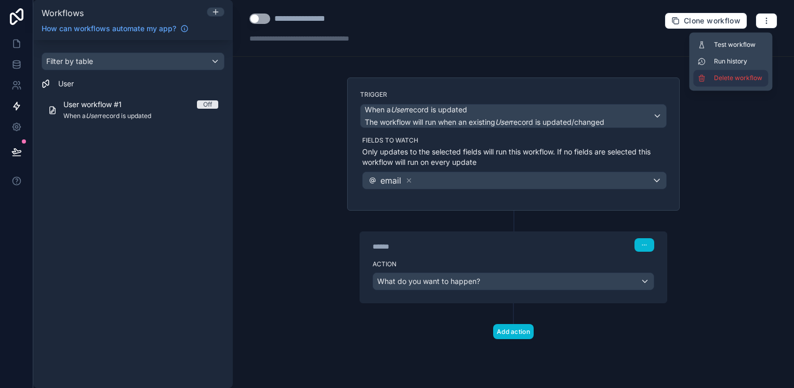
click at [734, 78] on span "Delete workflow" at bounding box center [739, 78] width 50 height 8
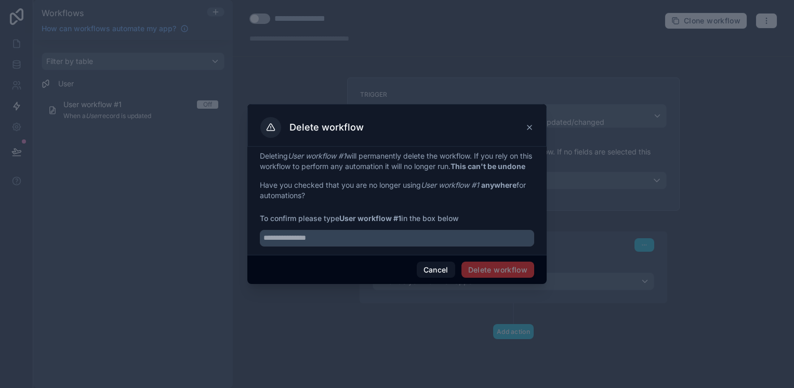
click at [505, 278] on span "Delete workflow" at bounding box center [497, 269] width 73 height 17
click at [442, 278] on button "Cancel" at bounding box center [436, 269] width 38 height 17
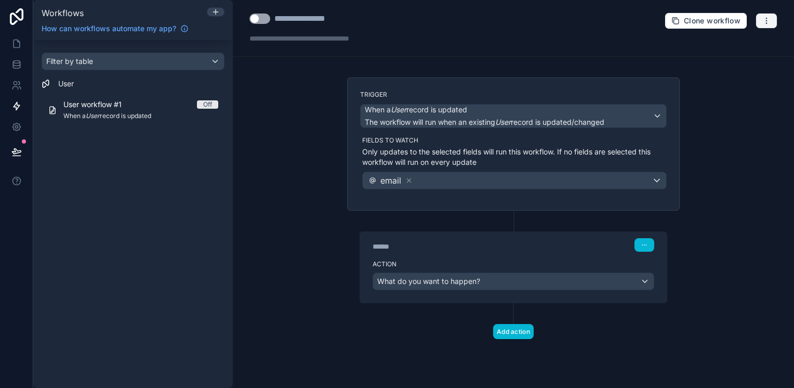
click at [775, 19] on button "button" at bounding box center [766, 21] width 22 height 16
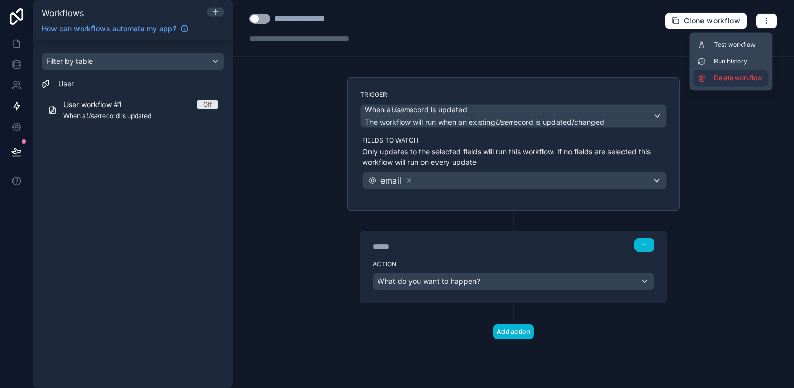
click at [731, 74] on span "Delete workflow" at bounding box center [739, 78] width 50 height 8
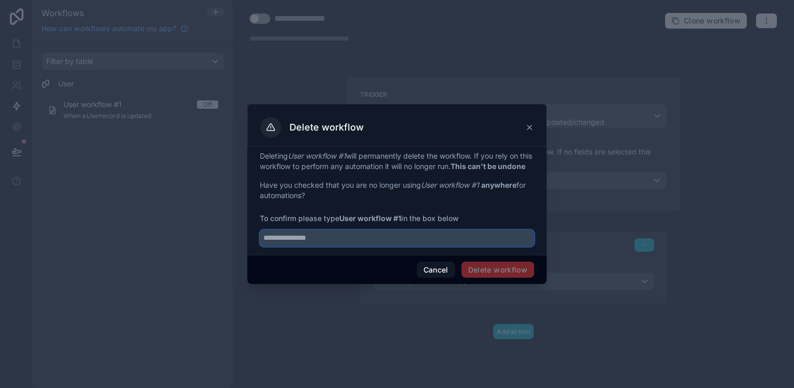
click at [316, 244] on input "text" at bounding box center [397, 238] width 274 height 17
drag, startPoint x: 329, startPoint y: 244, endPoint x: 274, endPoint y: 244, distance: 55.6
click at [274, 244] on input "text" at bounding box center [397, 238] width 274 height 17
type input "**********"
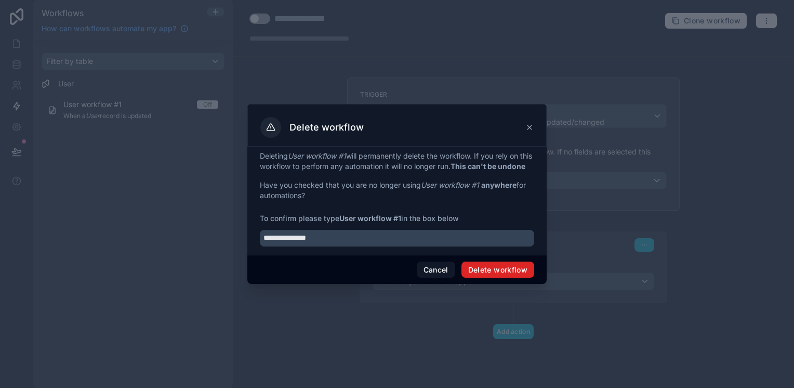
click at [517, 278] on button "Delete workflow" at bounding box center [497, 269] width 73 height 17
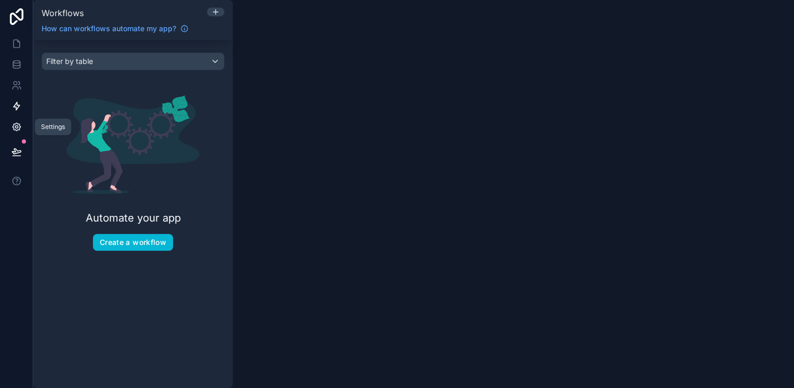
click at [4, 126] on link at bounding box center [16, 126] width 33 height 21
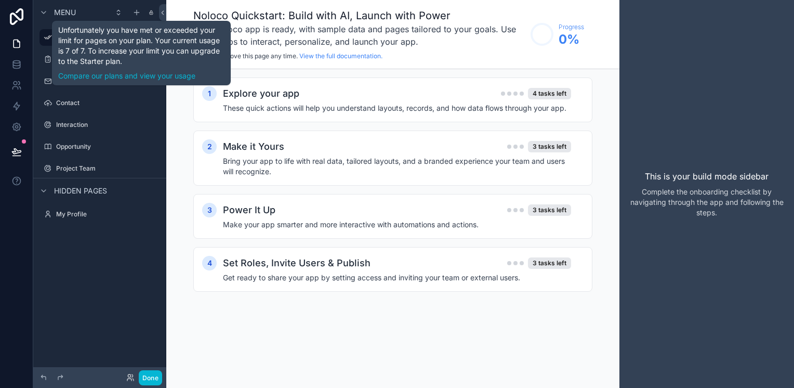
click at [152, 10] on icon "scrollable content" at bounding box center [151, 11] width 2 height 2
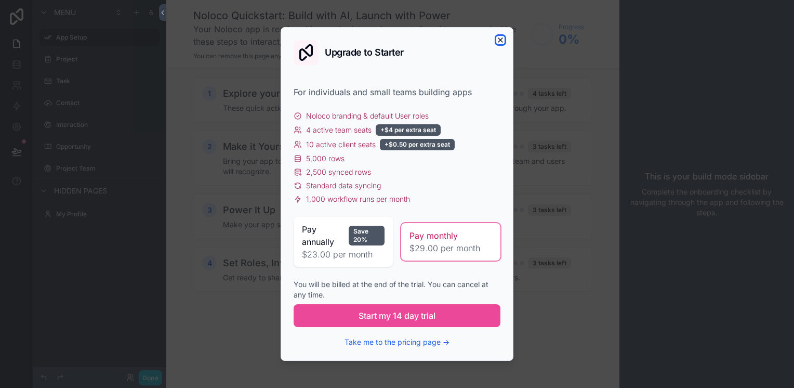
click at [502, 41] on icon "button" at bounding box center [500, 40] width 8 height 8
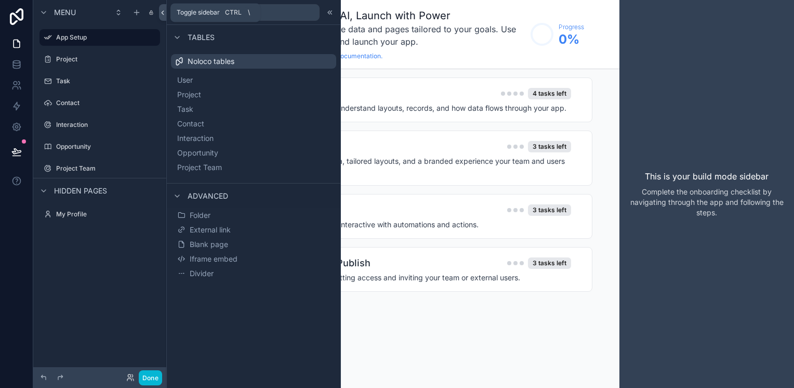
click at [166, 13] on icon at bounding box center [162, 13] width 7 height 8
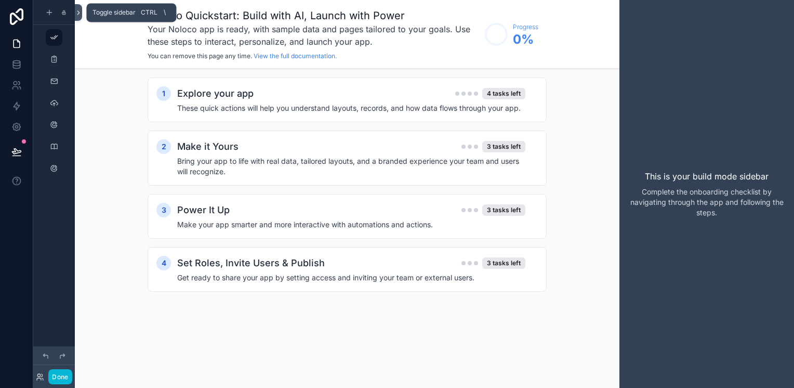
click at [81, 12] on icon at bounding box center [78, 13] width 7 height 8
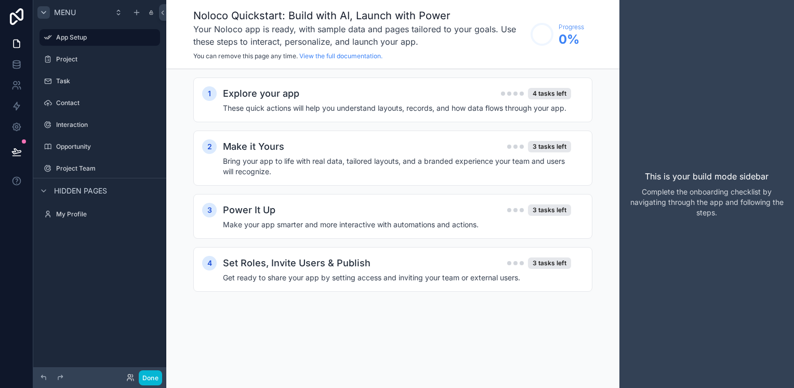
click at [38, 13] on div "scrollable content" at bounding box center [43, 12] width 12 height 12
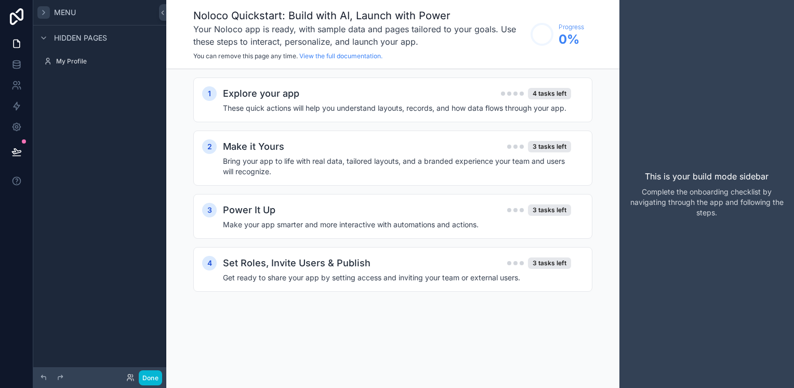
click at [38, 13] on div "scrollable content" at bounding box center [43, 12] width 12 height 12
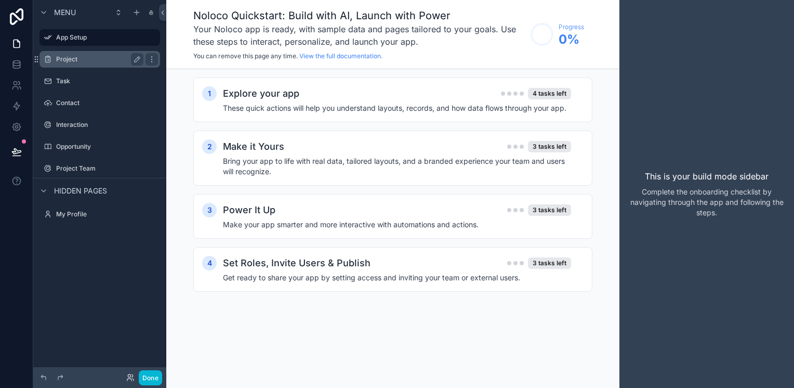
click at [63, 55] on label "Project" at bounding box center [97, 59] width 83 height 8
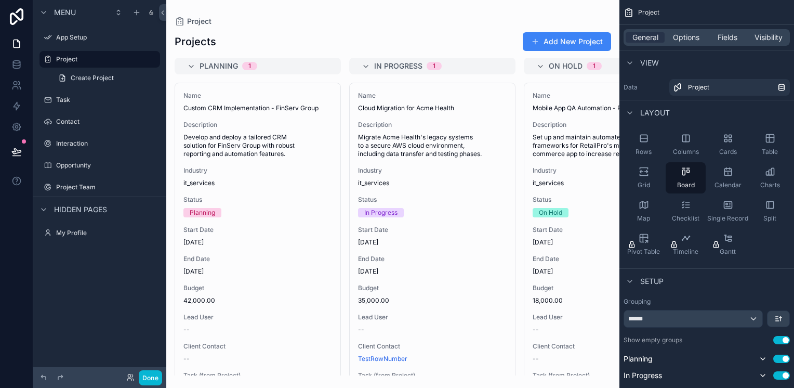
click at [565, 36] on div "scrollable content" at bounding box center [392, 194] width 453 height 388
click at [562, 39] on button "Add New Project" at bounding box center [567, 41] width 88 height 19
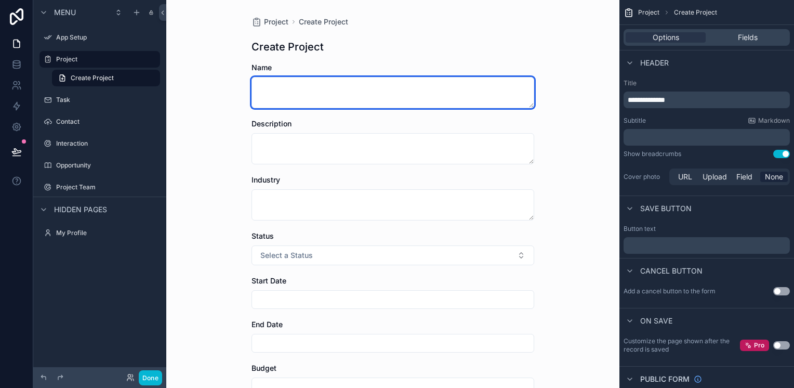
click at [290, 99] on textarea "scrollable content" at bounding box center [392, 92] width 283 height 31
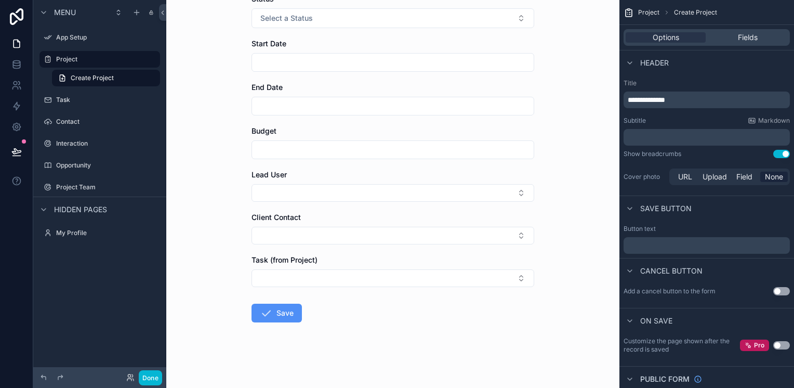
click at [272, 311] on button "Save" at bounding box center [276, 312] width 50 height 19
click at [274, 314] on button "Save" at bounding box center [276, 312] width 50 height 19
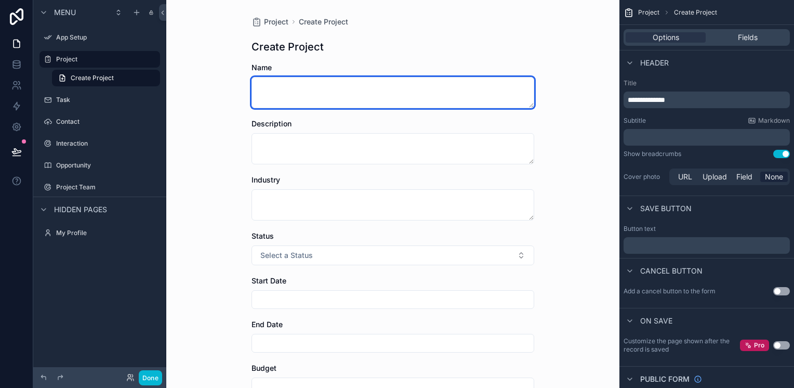
click at [280, 94] on textarea "scrollable content" at bounding box center [392, 92] width 283 height 31
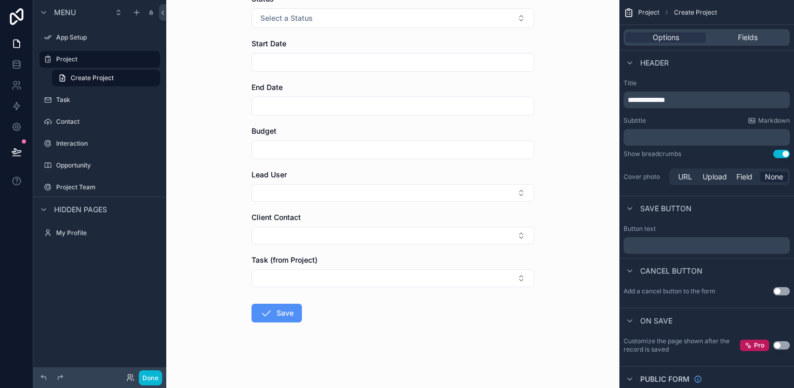
type textarea "*******"
click at [268, 311] on icon "scrollable content" at bounding box center [266, 313] width 12 height 12
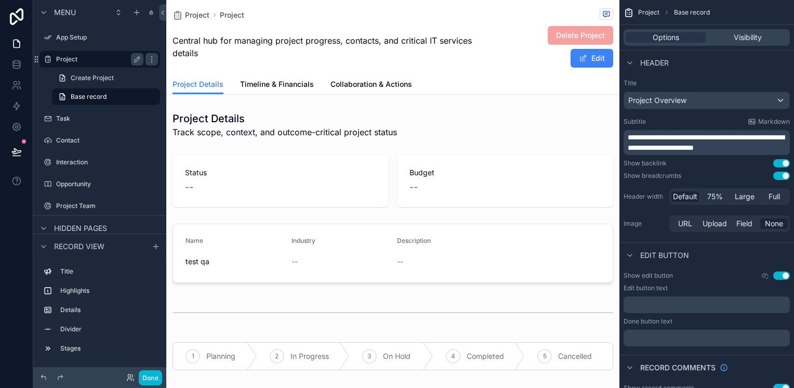
click at [79, 55] on label "Project" at bounding box center [97, 59] width 83 height 8
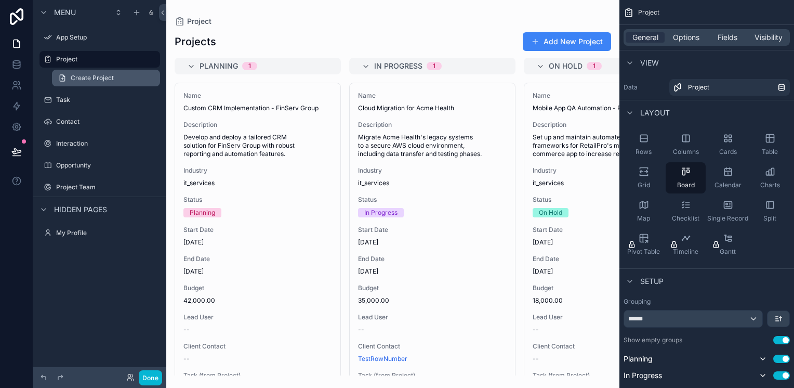
click at [79, 79] on span "Create Project" at bounding box center [92, 78] width 43 height 8
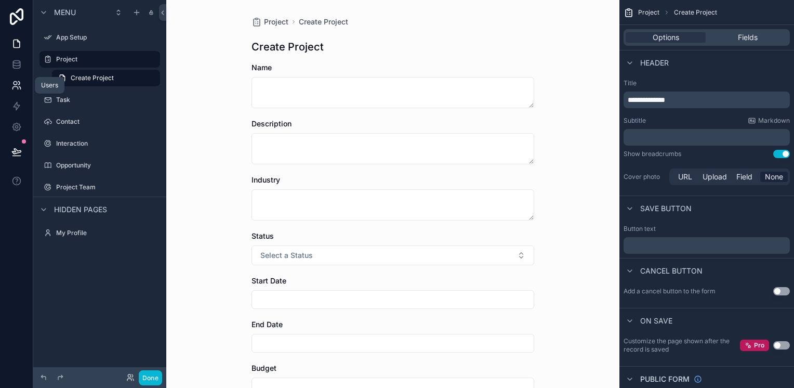
click at [0, 79] on html "**********" at bounding box center [397, 194] width 794 height 388
click at [12, 59] on icon at bounding box center [16, 64] width 10 height 10
